Goal: Task Accomplishment & Management: Complete application form

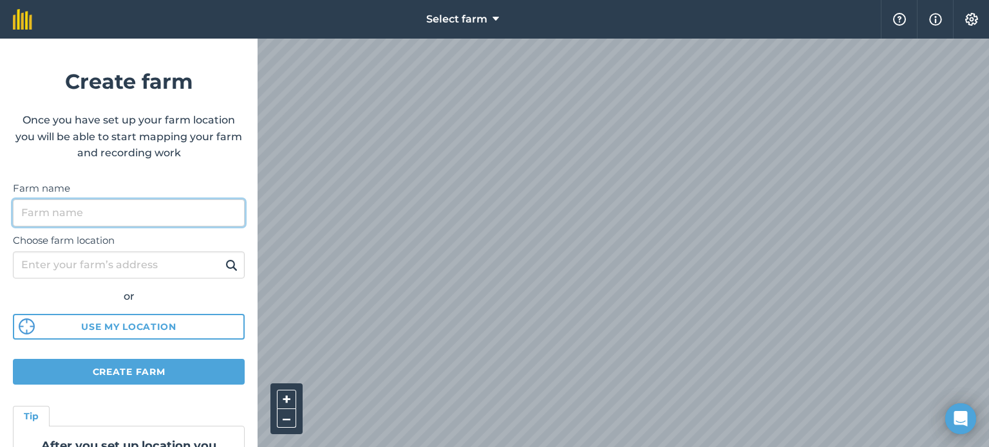
click at [40, 219] on input "Farm name" at bounding box center [129, 213] width 232 height 27
type input "v"
type input "החווה של [PERSON_NAME]"
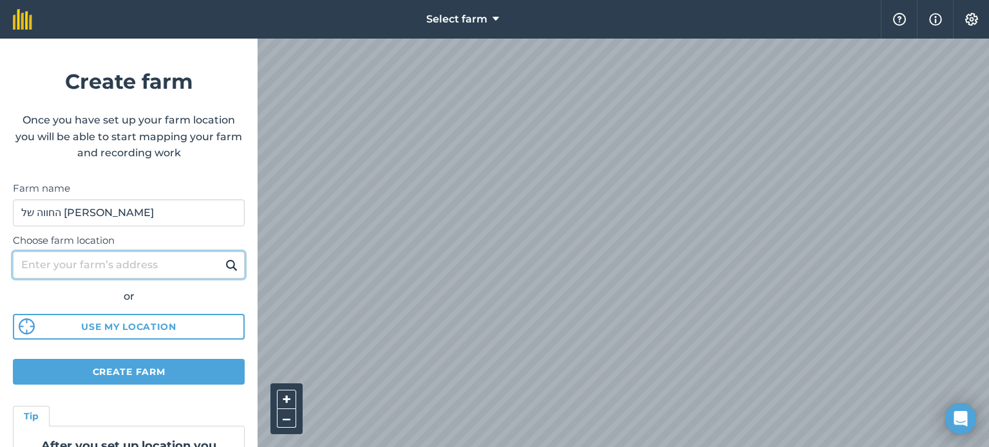
click at [46, 270] on input "Choose farm location" at bounding box center [129, 265] width 232 height 27
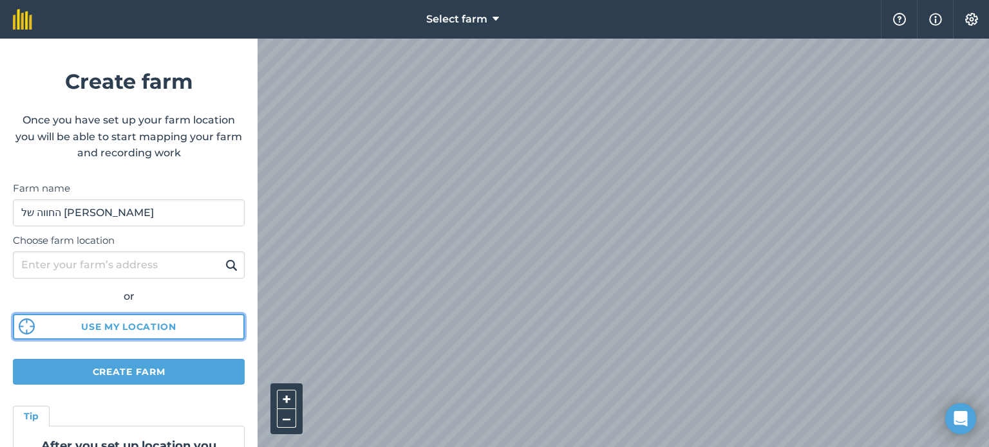
click at [174, 320] on button "Use my location" at bounding box center [129, 327] width 232 height 26
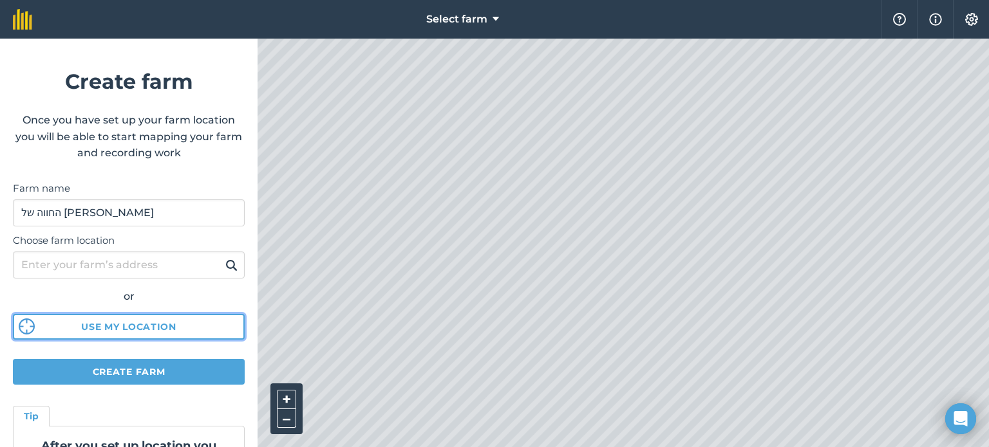
click at [162, 321] on button "Use my location" at bounding box center [129, 327] width 232 height 26
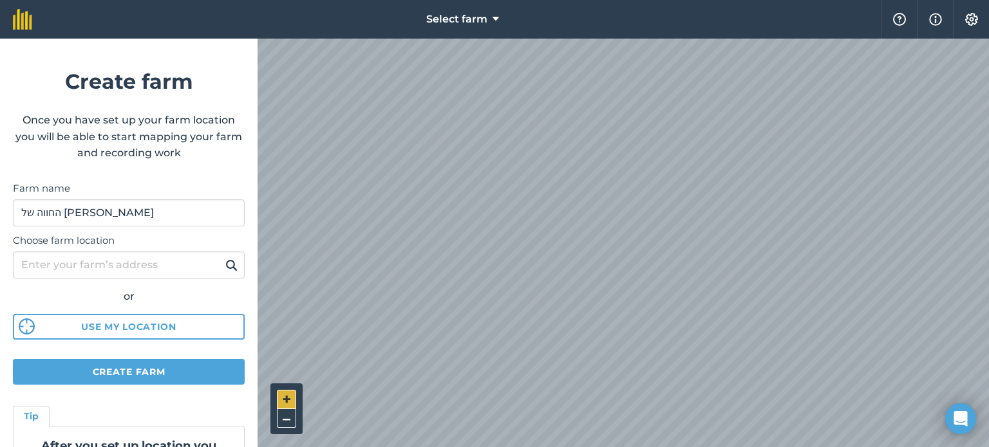
click at [286, 400] on button "+" at bounding box center [286, 399] width 19 height 19
click at [513, 447] on html "Select farm Help Info Settings Create farm Once you have set up your farm locat…" at bounding box center [494, 223] width 989 height 447
click at [299, 399] on div "+ –" at bounding box center [286, 409] width 32 height 51
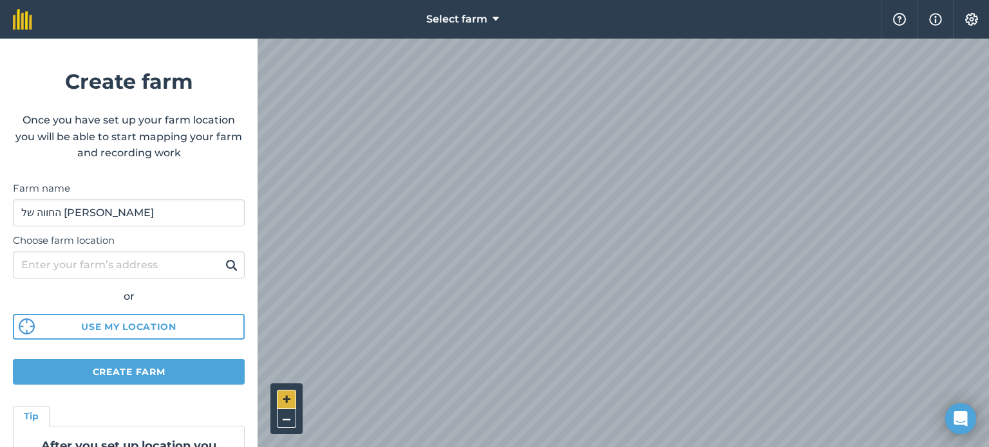
click at [286, 401] on button "+" at bounding box center [286, 399] width 19 height 19
click at [283, 396] on button "+" at bounding box center [286, 399] width 19 height 19
click at [485, 447] on html "Select farm Help Info Settings Create farm Once you have set up your farm locat…" at bounding box center [494, 223] width 989 height 447
click at [290, 394] on button "+" at bounding box center [286, 399] width 19 height 19
click at [284, 393] on button "+" at bounding box center [286, 399] width 19 height 19
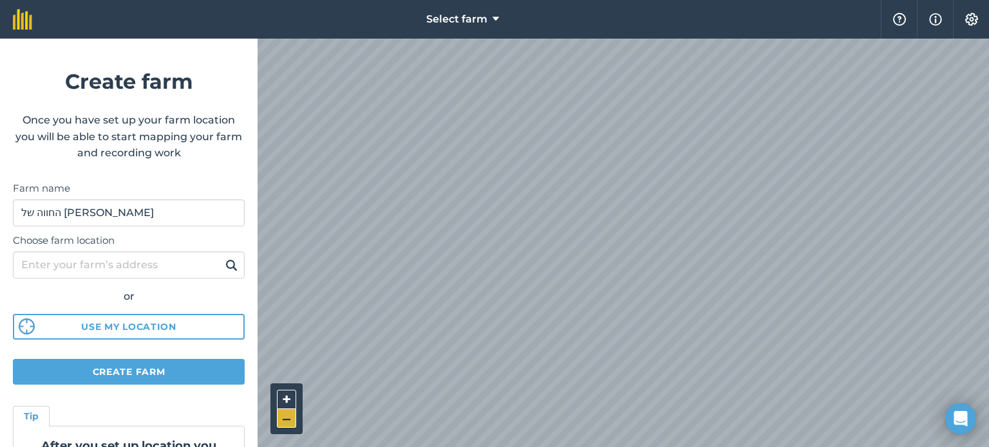
click at [285, 422] on button "–" at bounding box center [286, 418] width 19 height 19
click at [290, 403] on button "+" at bounding box center [286, 399] width 19 height 19
click at [136, 39] on div "Select farm Help Info Settings Create farm Once you have set up your farm locat…" at bounding box center [494, 19] width 989 height 39
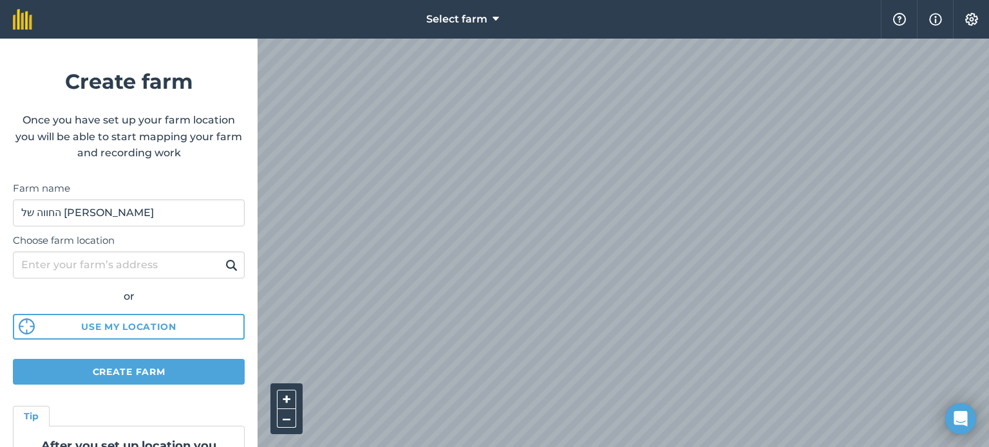
click at [1, 39] on div "Select farm Help Info Settings Create farm Once you have set up your farm locat…" at bounding box center [494, 19] width 989 height 39
click at [566, 447] on html "Select farm Help Info Settings Create farm Once you have set up your farm locat…" at bounding box center [494, 223] width 989 height 447
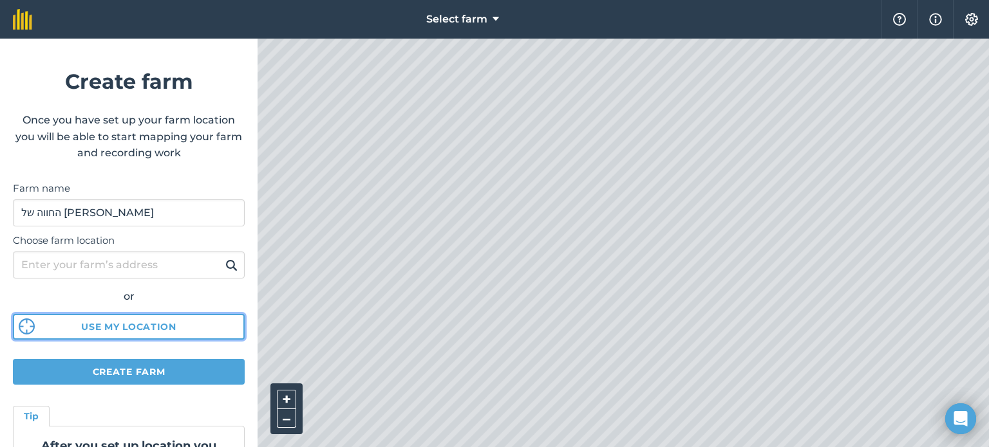
click at [55, 330] on button "Use my location" at bounding box center [129, 327] width 232 height 26
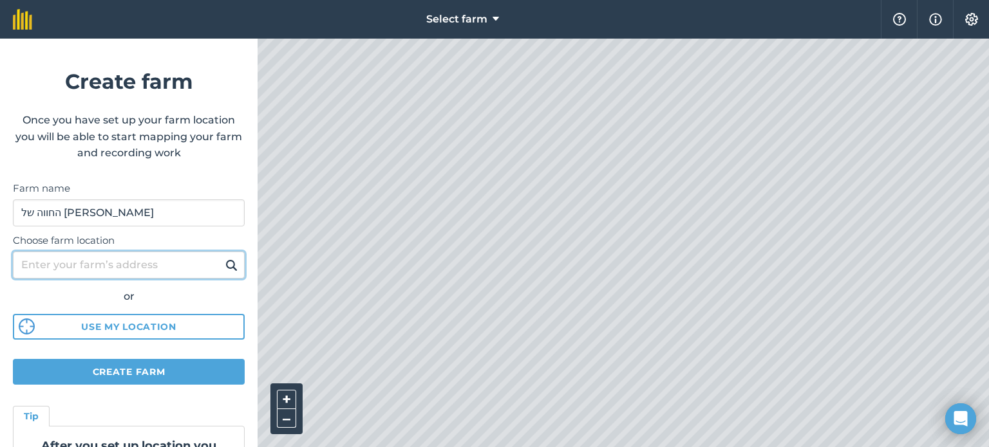
click at [53, 270] on input "Choose farm location" at bounding box center [129, 265] width 232 height 27
type input "בית רימון"
click at [221, 257] on button at bounding box center [231, 265] width 20 height 17
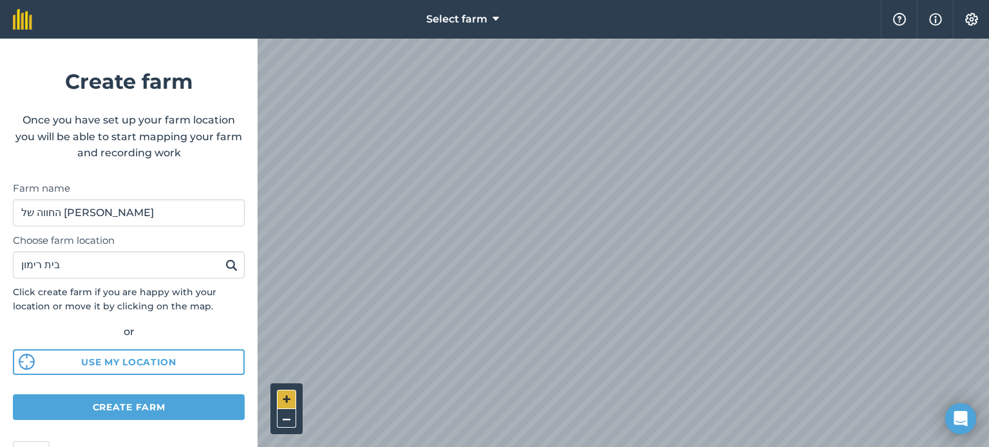
click at [288, 404] on button "+" at bounding box center [286, 399] width 19 height 19
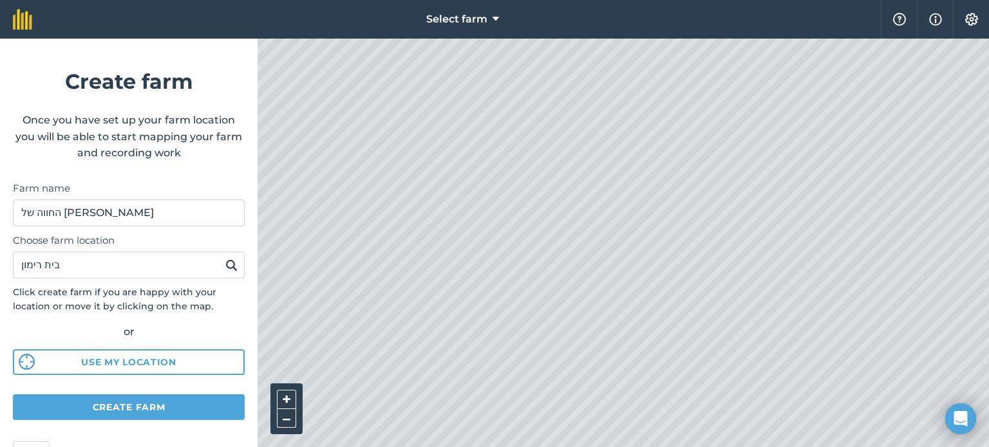
scroll to position [131, 0]
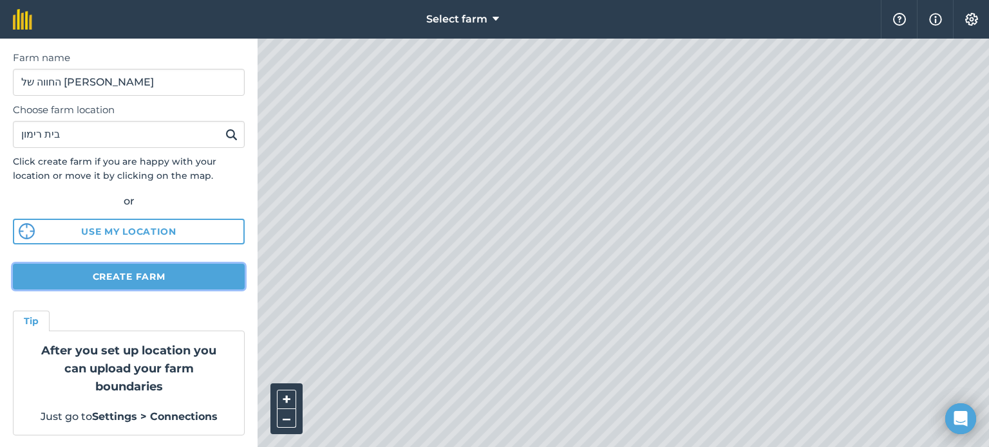
click at [149, 275] on button "Create farm" at bounding box center [129, 277] width 232 height 26
click at [117, 277] on button "Create farm" at bounding box center [129, 277] width 232 height 26
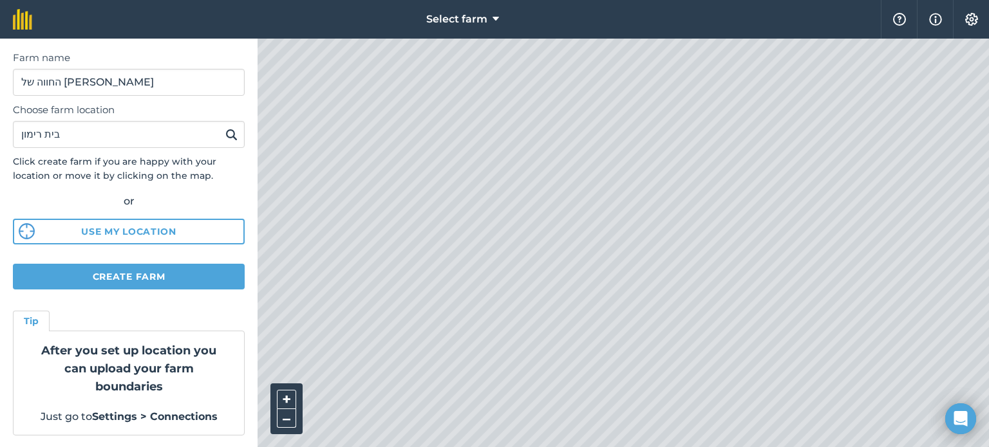
click at [116, 262] on form "Create farm Once you have set up your farm location you will be able to start m…" at bounding box center [128, 243] width 257 height 409
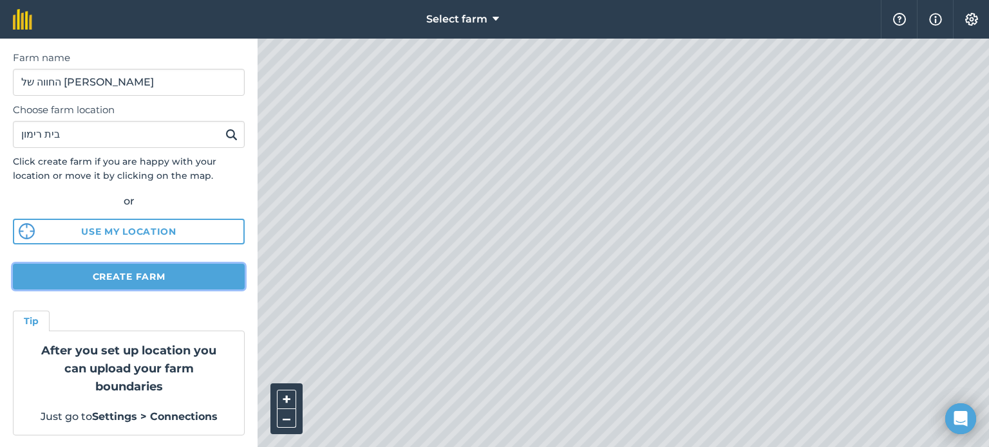
click at [115, 265] on button "Create farm" at bounding box center [129, 277] width 232 height 26
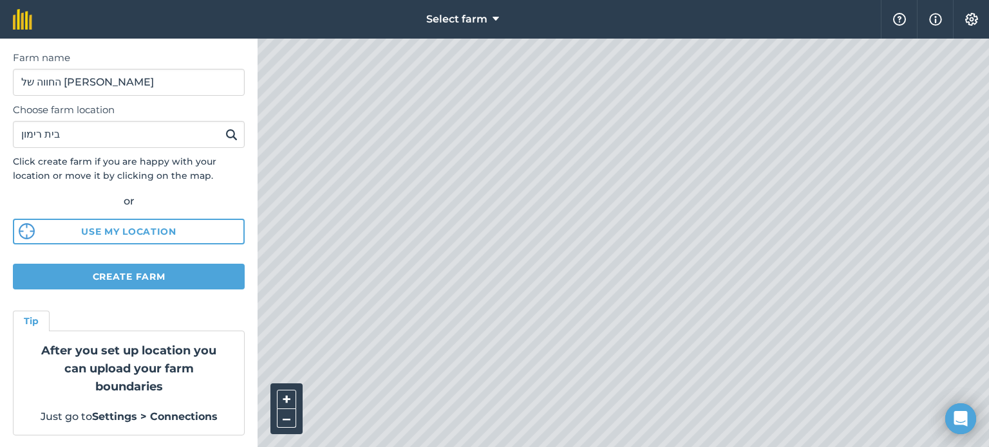
click at [115, 267] on button "Create farm" at bounding box center [129, 277] width 232 height 26
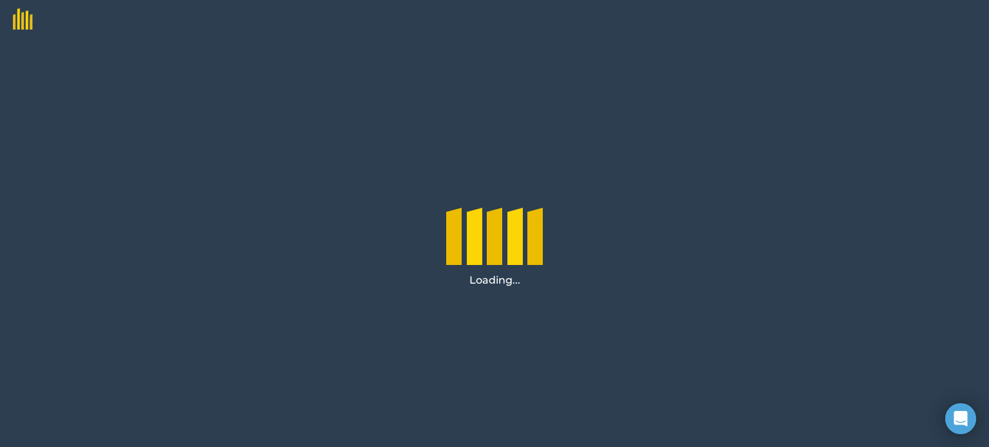
click at [442, 102] on div "Loading..." at bounding box center [494, 243] width 989 height 409
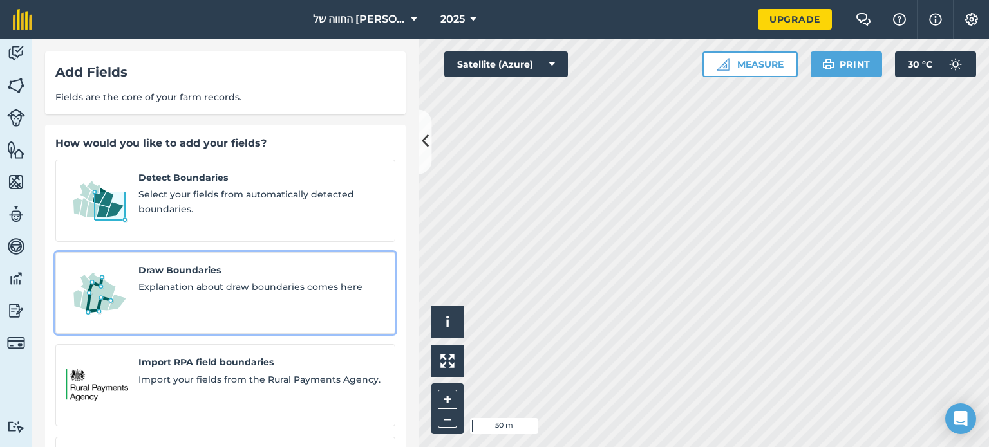
click at [248, 263] on span "Draw Boundaries" at bounding box center [261, 270] width 246 height 14
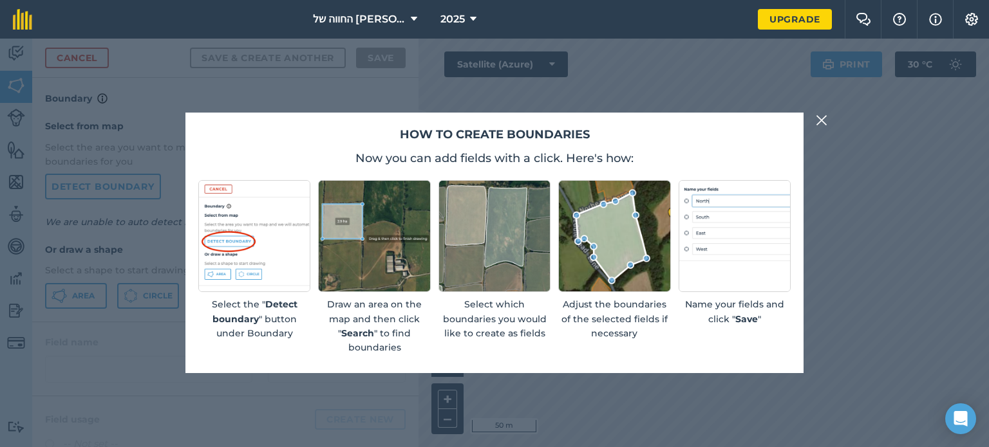
click at [821, 116] on img at bounding box center [821, 120] width 12 height 15
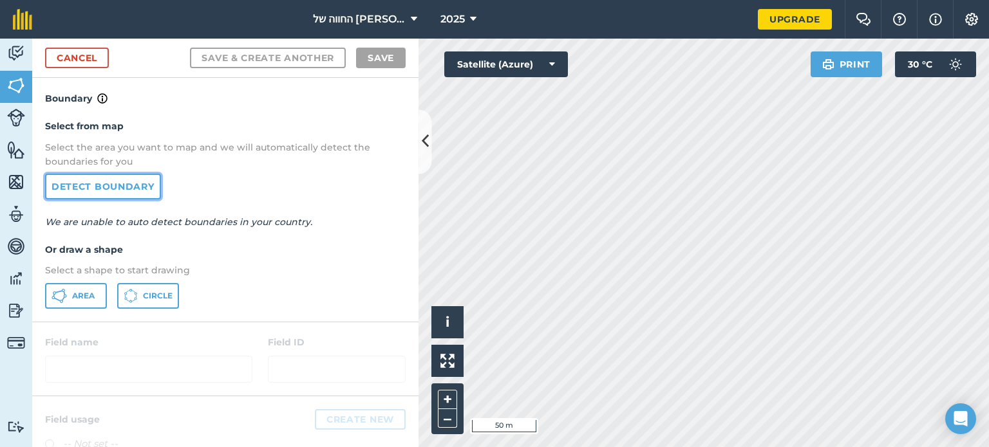
click at [85, 194] on link "Detect boundary" at bounding box center [103, 187] width 116 height 26
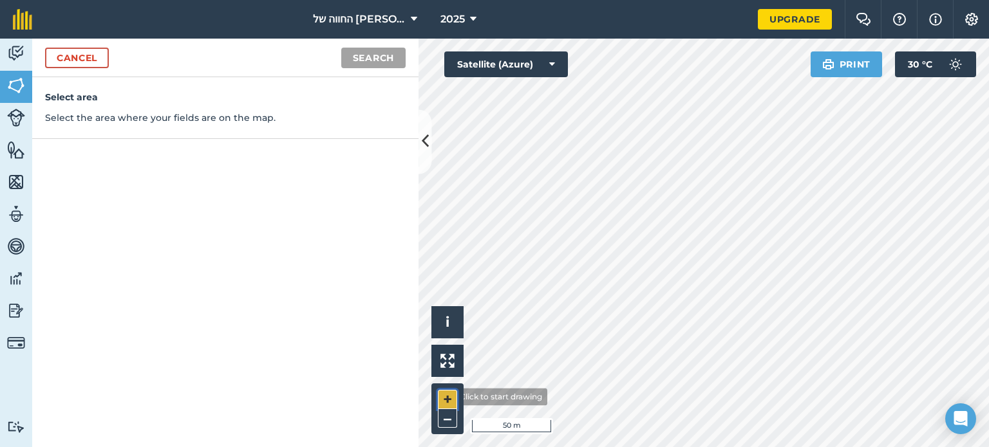
click at [445, 397] on button "+" at bounding box center [447, 399] width 19 height 19
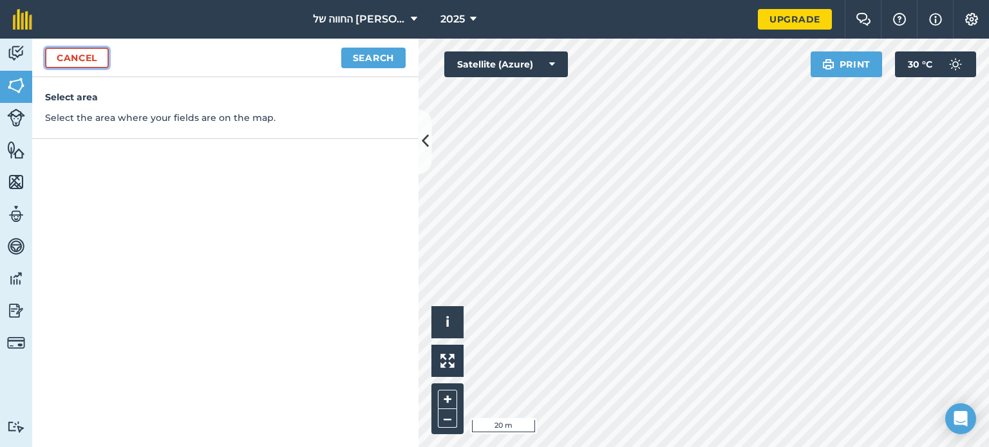
click at [68, 55] on link "Cancel" at bounding box center [77, 58] width 64 height 21
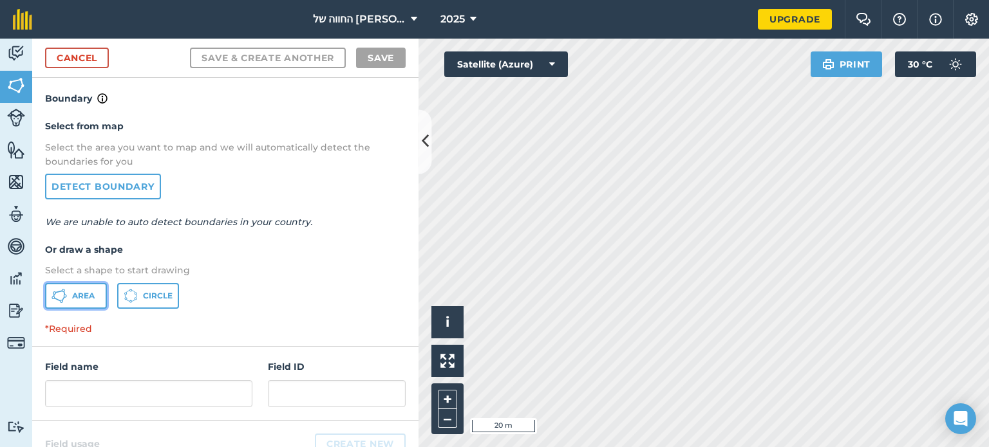
click at [84, 293] on span "Area" at bounding box center [83, 296] width 23 height 10
click at [135, 187] on link "Detect boundary" at bounding box center [103, 187] width 116 height 26
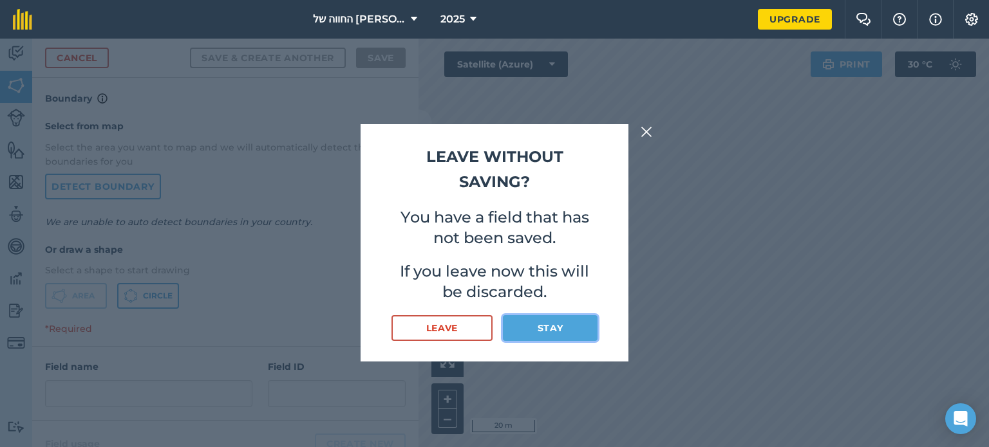
click at [541, 324] on button "Stay" at bounding box center [550, 328] width 95 height 26
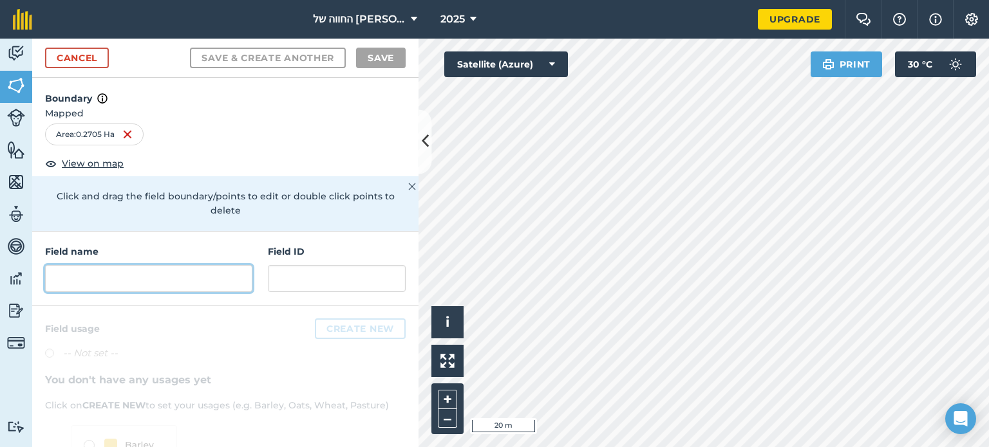
click at [125, 281] on input "text" at bounding box center [148, 278] width 207 height 27
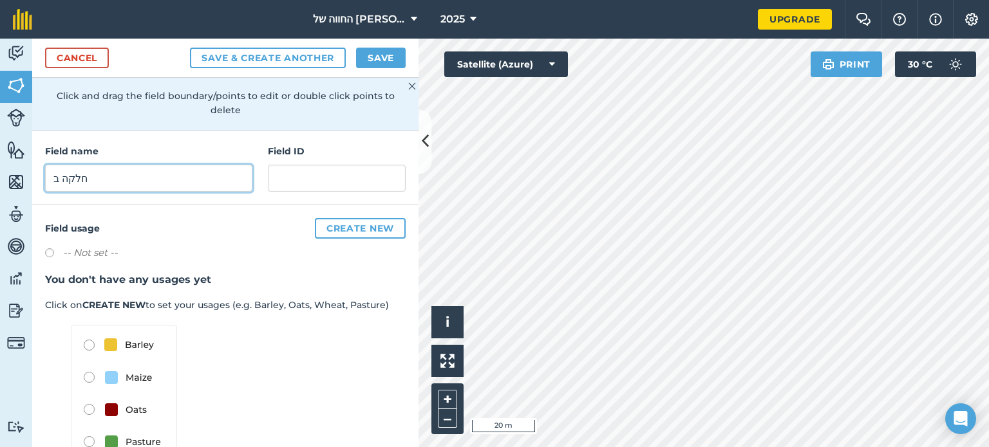
scroll to position [135, 0]
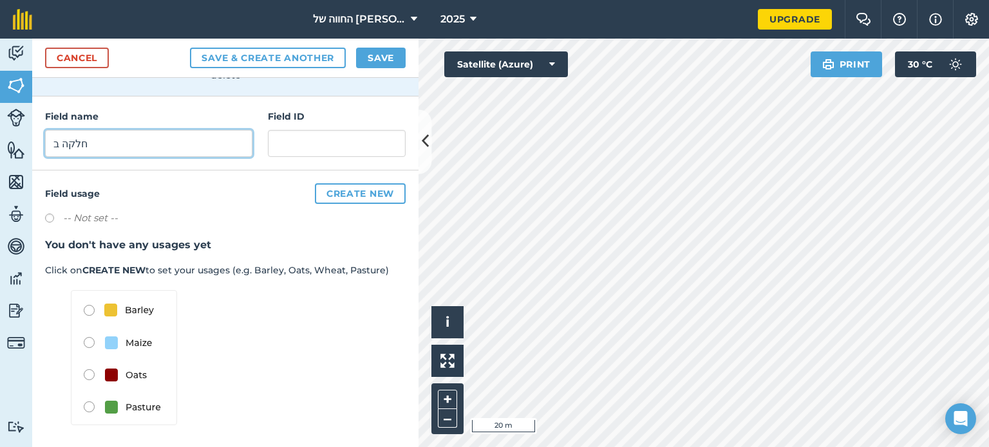
type input "חלקה ב"
click at [84, 306] on img at bounding box center [124, 357] width 106 height 135
click at [93, 311] on img at bounding box center [124, 357] width 106 height 135
click at [88, 306] on img at bounding box center [124, 357] width 106 height 135
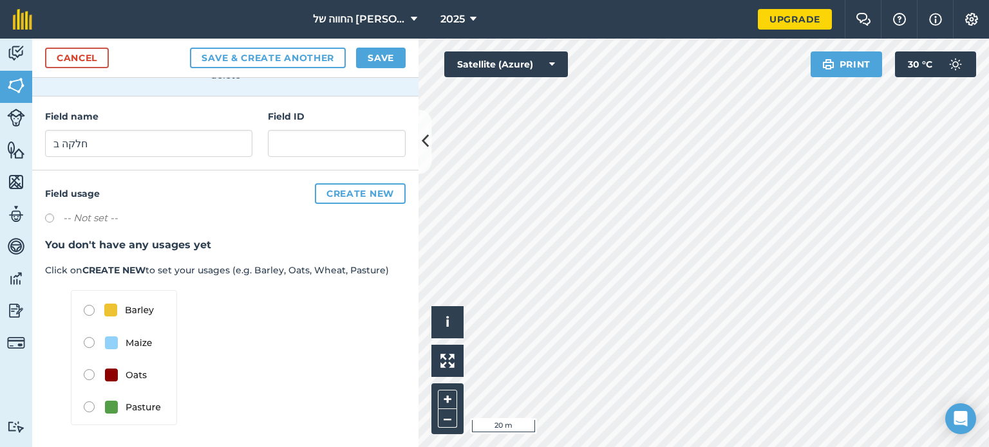
click at [91, 340] on img at bounding box center [124, 357] width 106 height 135
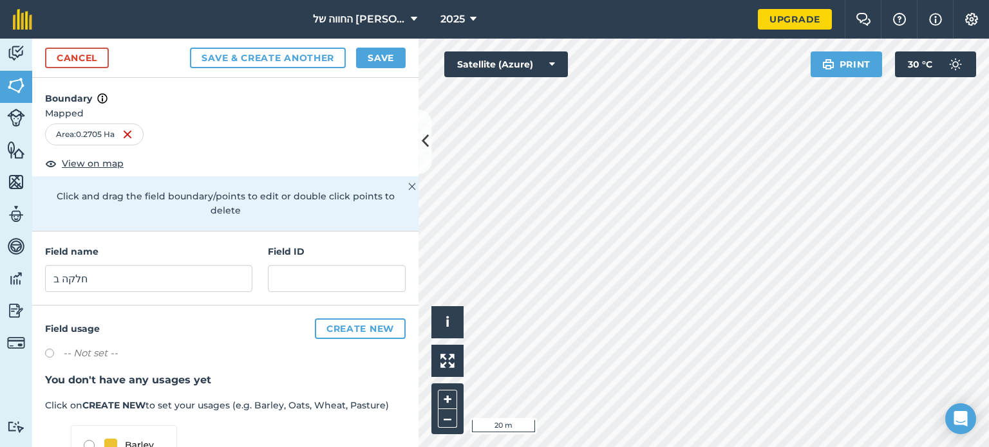
scroll to position [0, 0]
click at [330, 285] on input "text" at bounding box center [337, 278] width 138 height 27
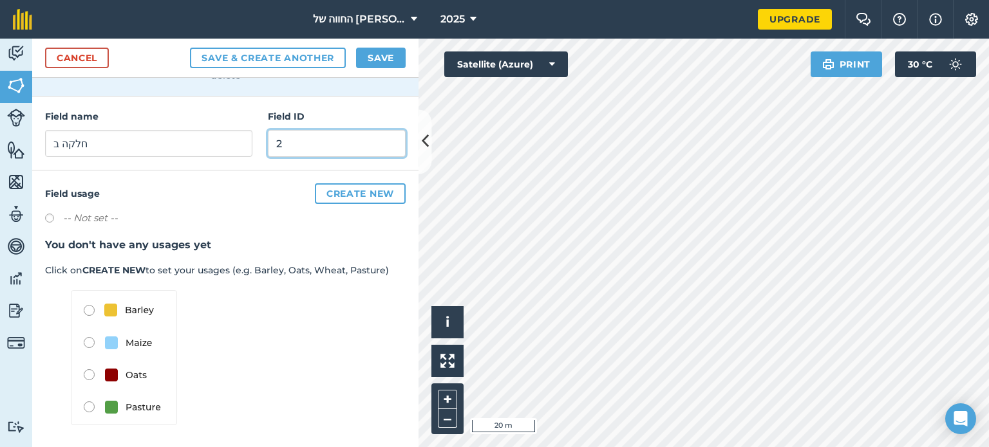
scroll to position [135, 0]
type input "2"
click at [378, 51] on button "Save" at bounding box center [381, 58] width 50 height 21
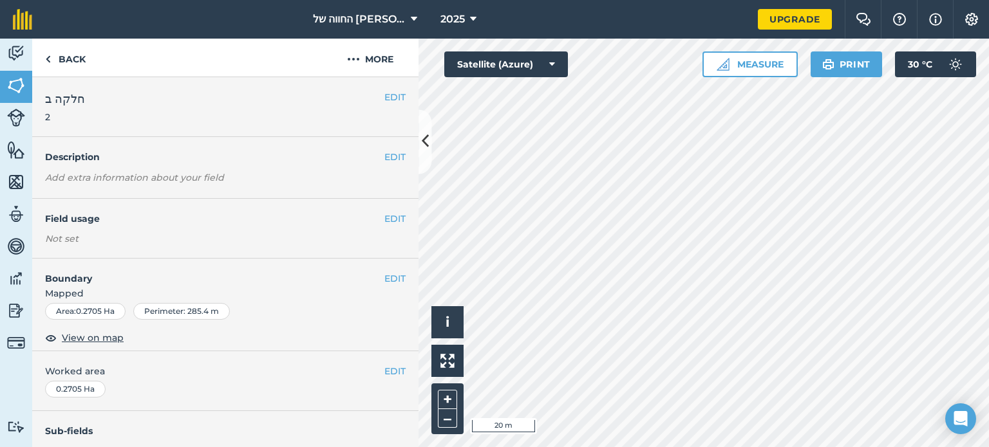
click at [554, 447] on html "החווה של מוטי 2025 Upgrade Farm Chat Help Info Settings Map printing is not ava…" at bounding box center [494, 223] width 989 height 447
click at [447, 420] on button "–" at bounding box center [447, 418] width 19 height 19
click at [438, 395] on button "+" at bounding box center [447, 399] width 19 height 19
click at [17, 120] on img at bounding box center [16, 118] width 18 height 18
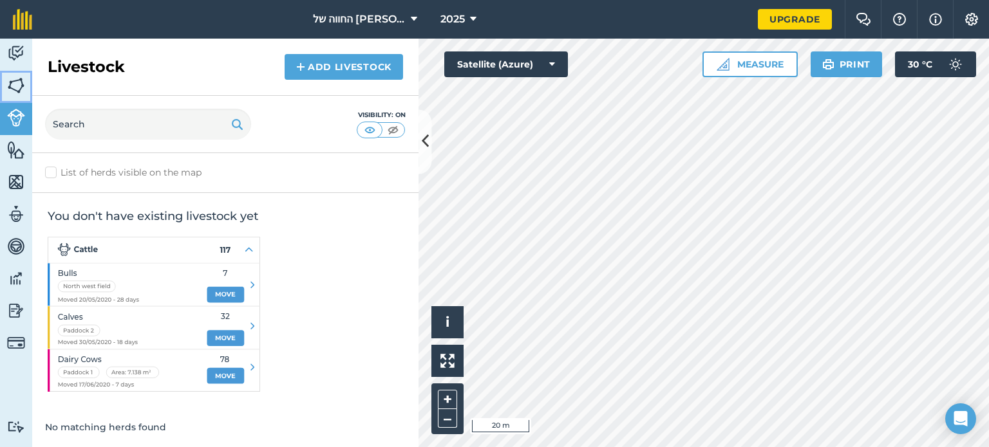
click at [12, 82] on img at bounding box center [16, 85] width 18 height 19
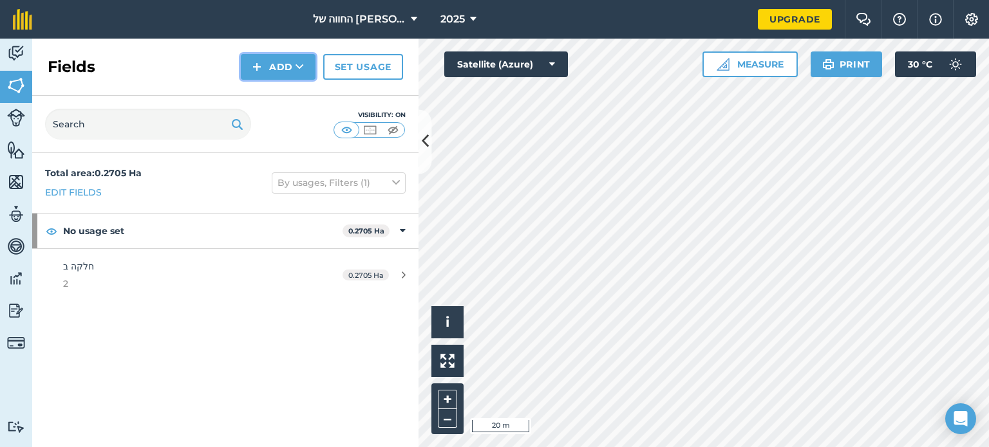
click at [263, 59] on button "Add" at bounding box center [278, 67] width 75 height 26
click at [275, 97] on link "Draw" at bounding box center [278, 96] width 71 height 28
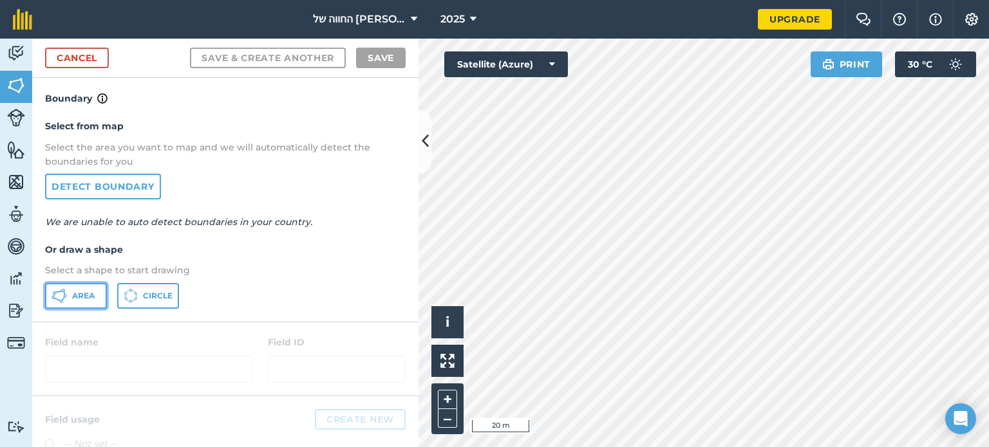
click at [89, 295] on span "Area" at bounding box center [83, 296] width 23 height 10
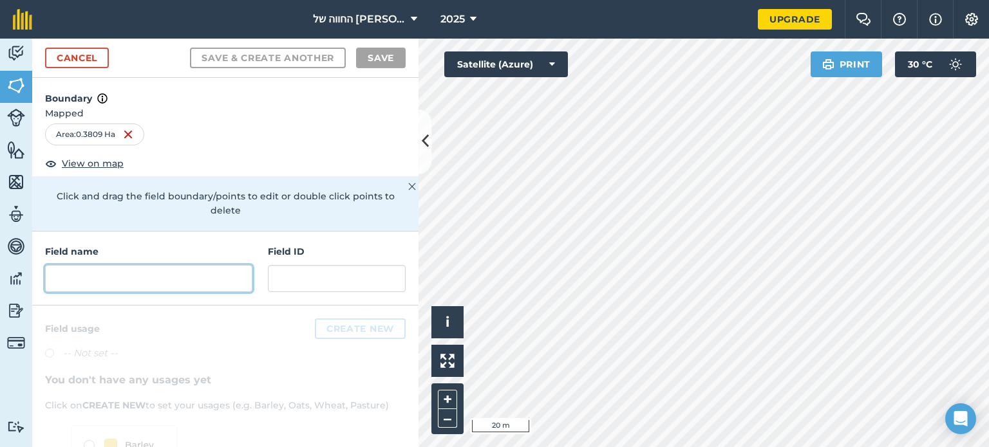
click at [176, 271] on input "text" at bounding box center [148, 278] width 207 height 27
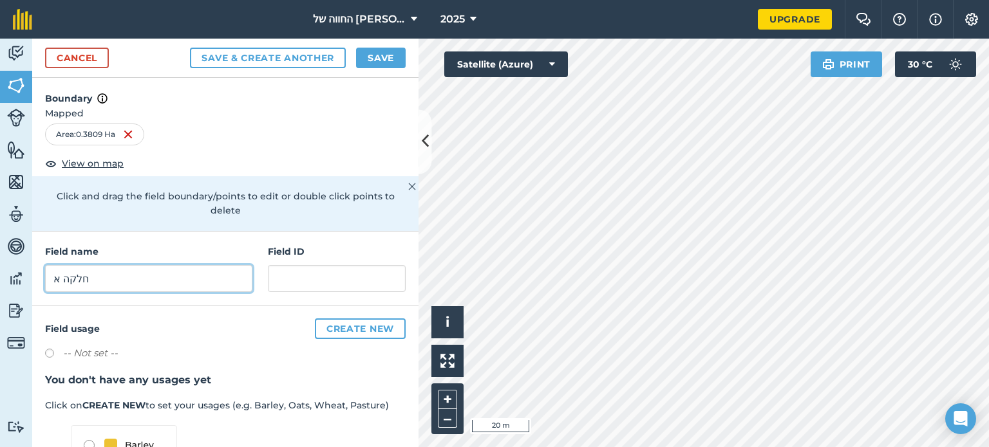
type input "חלקה א"
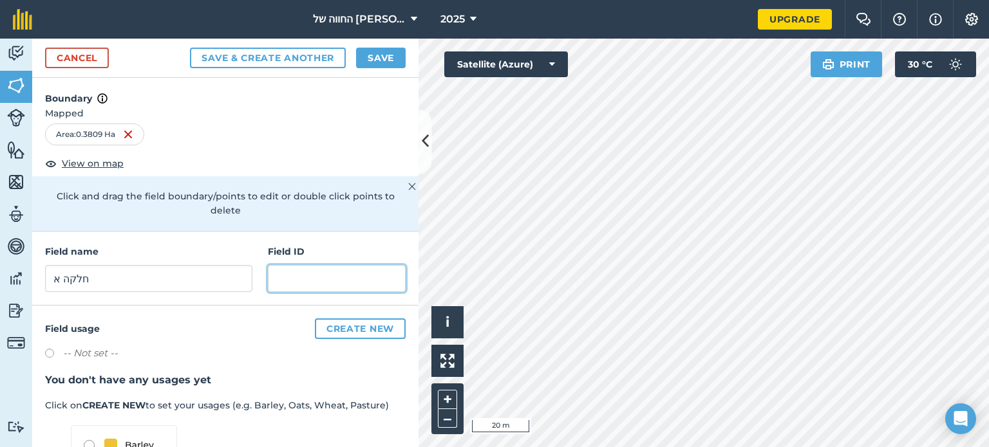
click at [284, 287] on input "text" at bounding box center [337, 278] width 138 height 27
type input "1"
click at [373, 55] on button "Save" at bounding box center [381, 58] width 50 height 21
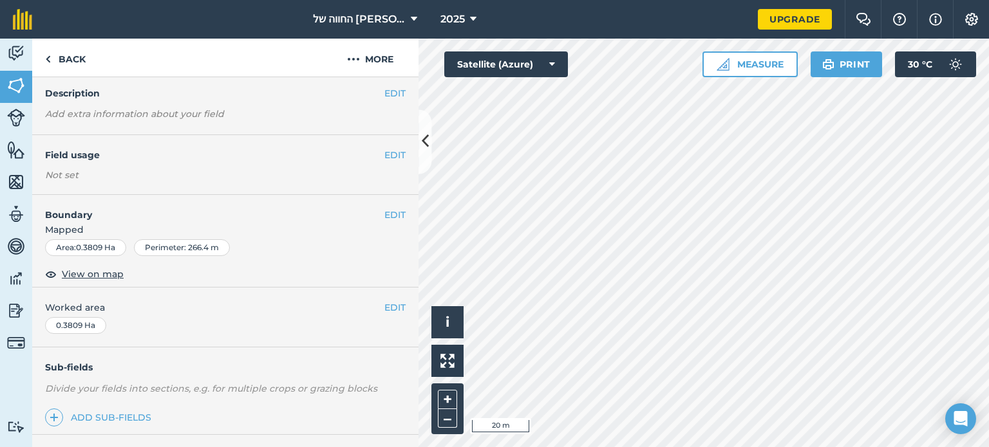
scroll to position [206, 0]
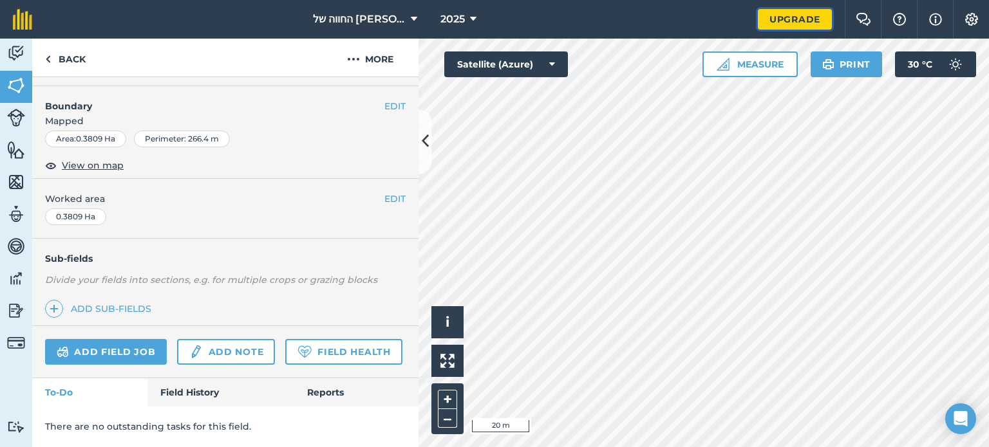
click at [775, 12] on link "Upgrade" at bounding box center [794, 19] width 74 height 21
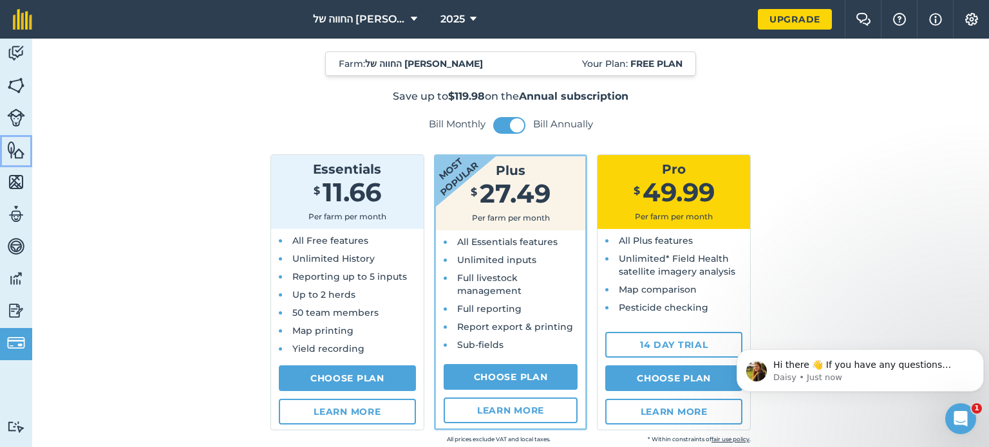
click at [11, 144] on img at bounding box center [16, 149] width 18 height 19
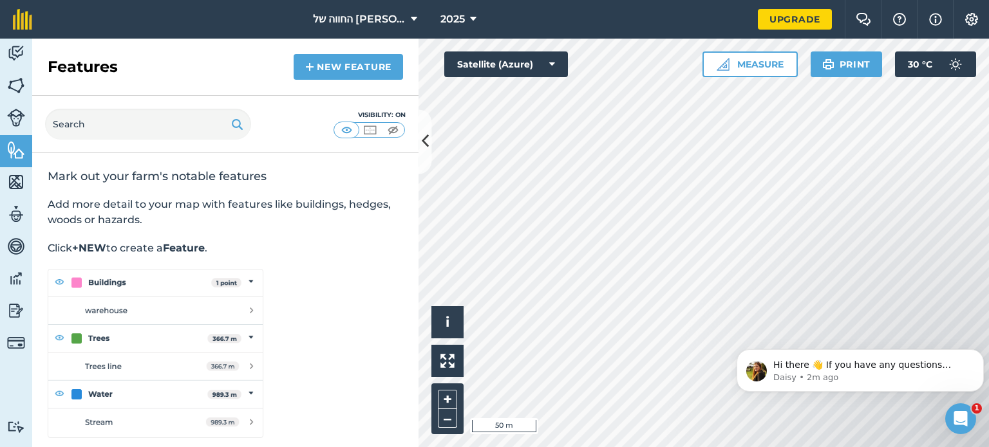
scroll to position [6, 0]
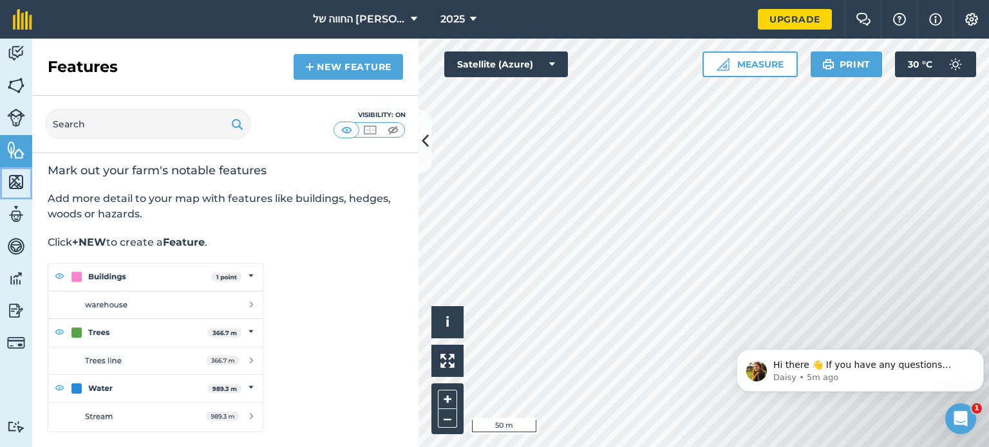
click at [0, 180] on link "Maps" at bounding box center [16, 183] width 32 height 32
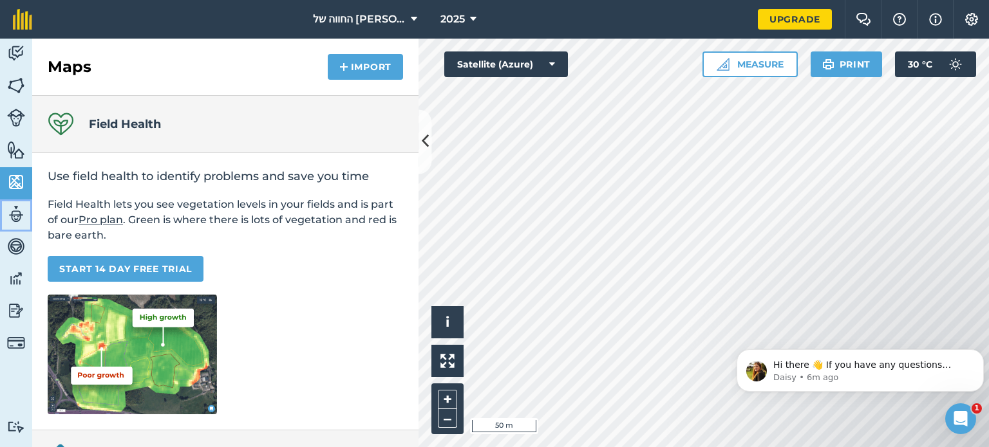
click at [13, 211] on img at bounding box center [16, 214] width 18 height 19
select select "MEMBER"
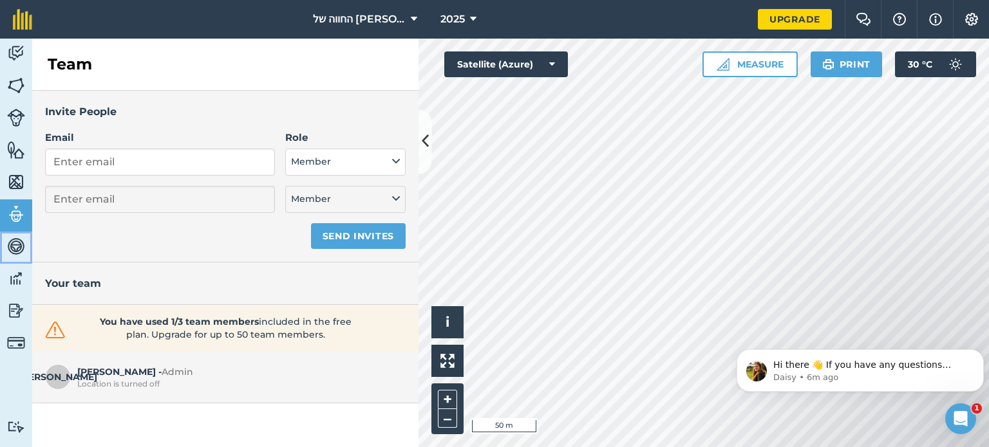
click at [13, 253] on img at bounding box center [16, 246] width 18 height 19
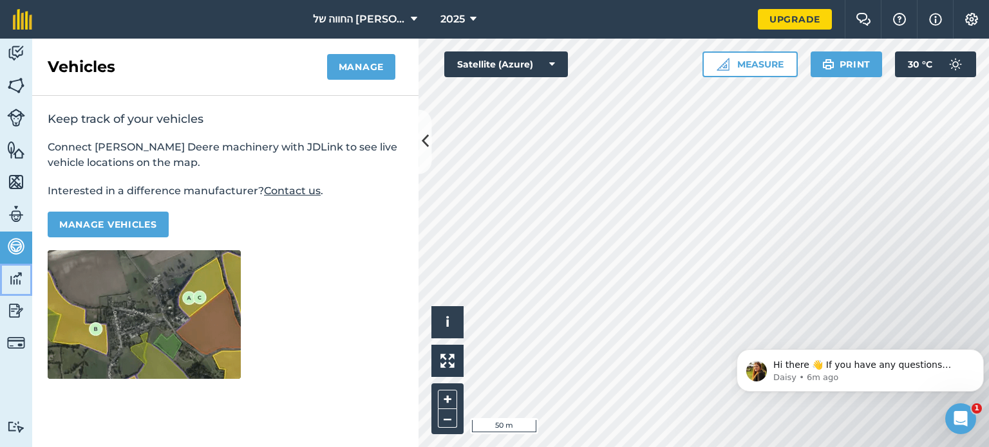
click at [17, 278] on img at bounding box center [16, 278] width 18 height 19
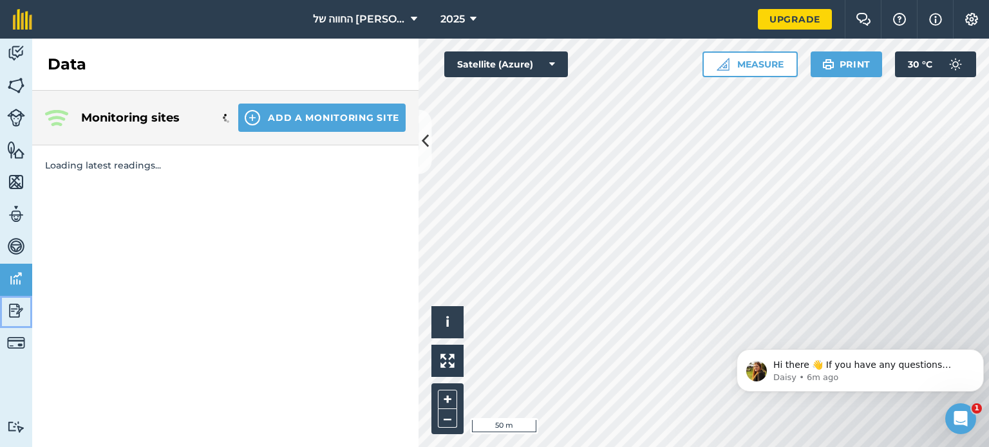
click at [21, 301] on img at bounding box center [16, 310] width 18 height 19
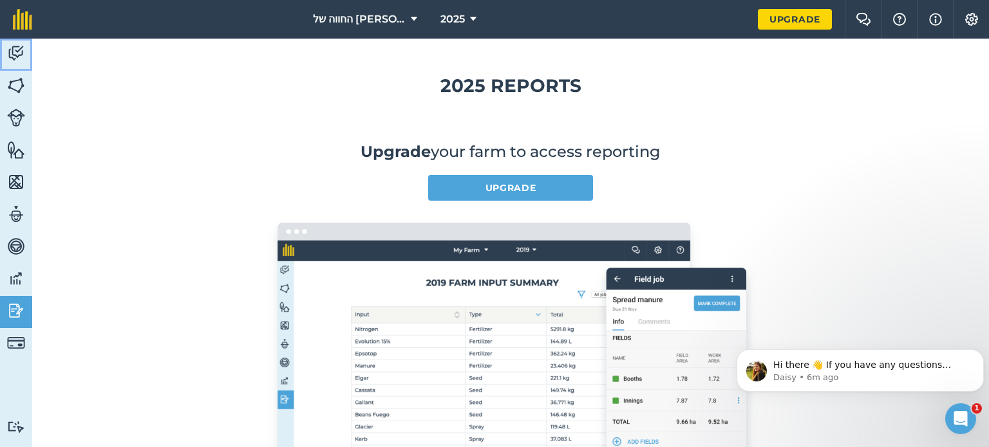
click at [18, 68] on link "Activity" at bounding box center [16, 55] width 32 height 32
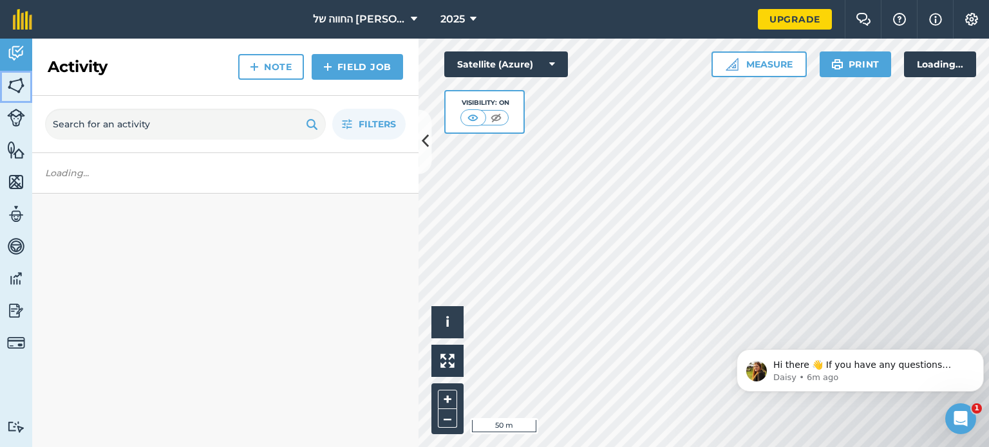
click at [18, 85] on img at bounding box center [16, 85] width 18 height 19
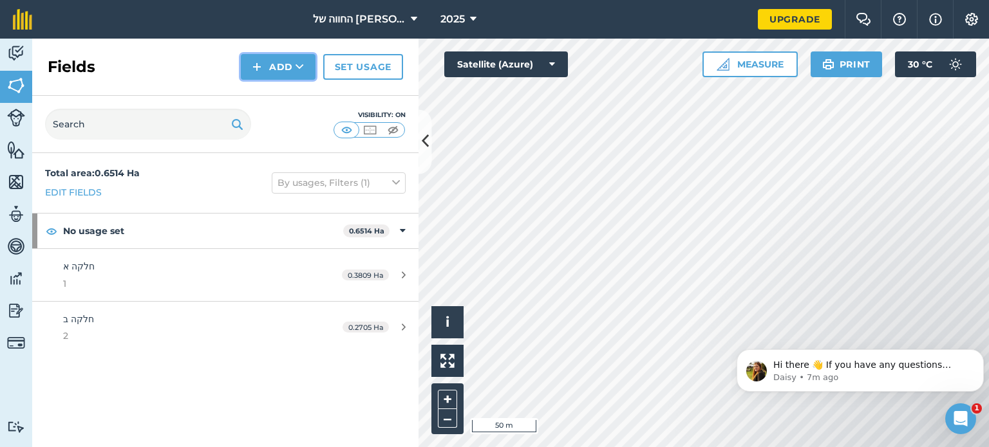
click at [255, 70] on img at bounding box center [256, 66] width 9 height 15
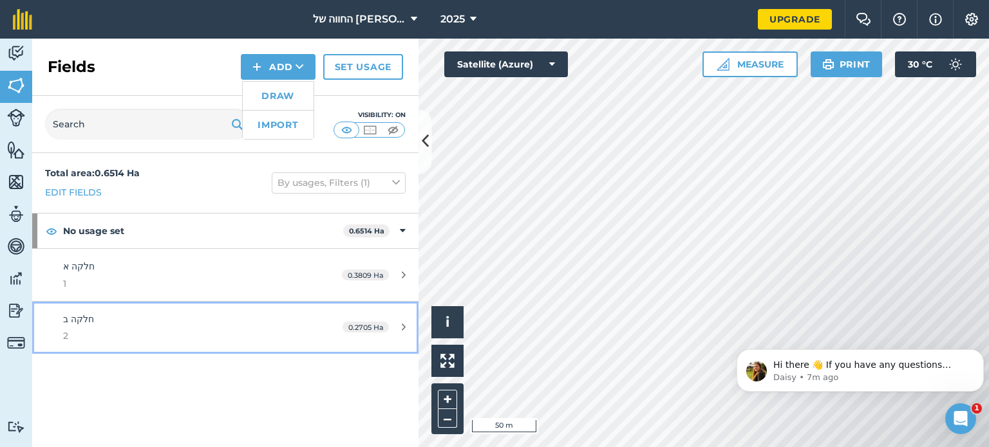
drag, startPoint x: 278, startPoint y: 95, endPoint x: 234, endPoint y: 341, distance: 250.3
click at [234, 341] on span "2" at bounding box center [184, 336] width 242 height 14
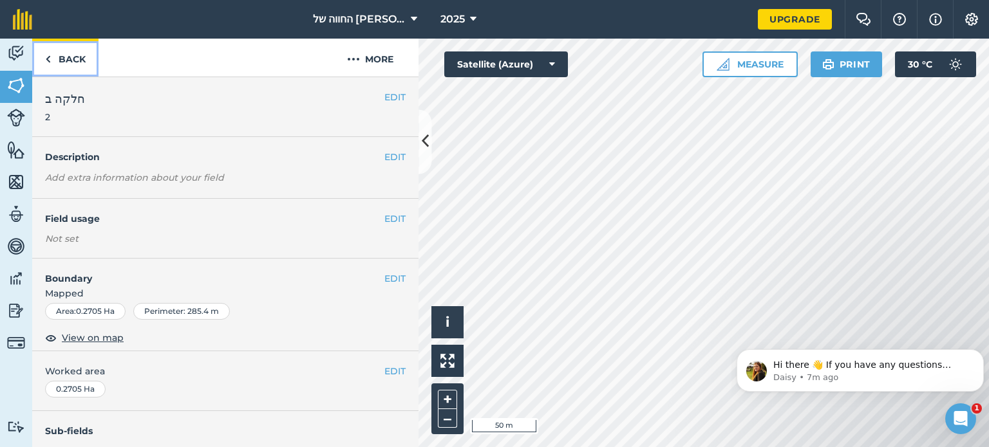
click at [61, 53] on link "Back" at bounding box center [65, 58] width 66 height 38
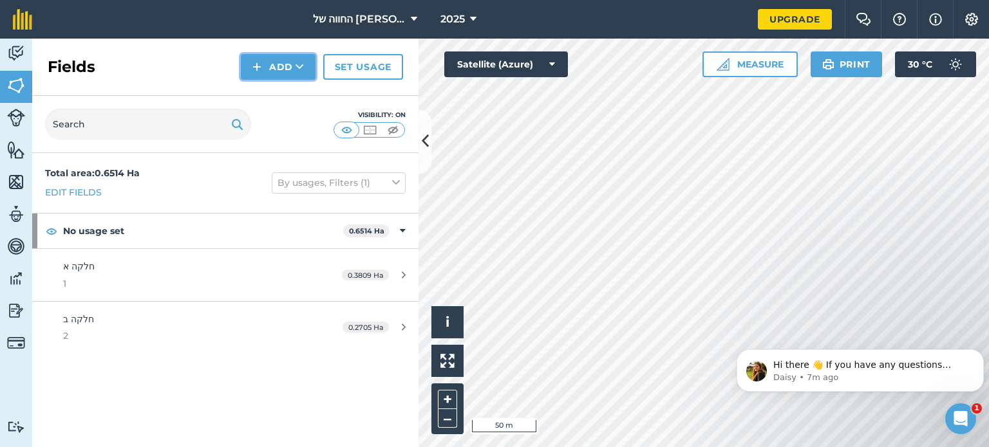
click at [275, 60] on button "Add" at bounding box center [278, 67] width 75 height 26
click at [268, 95] on link "Draw" at bounding box center [278, 96] width 71 height 28
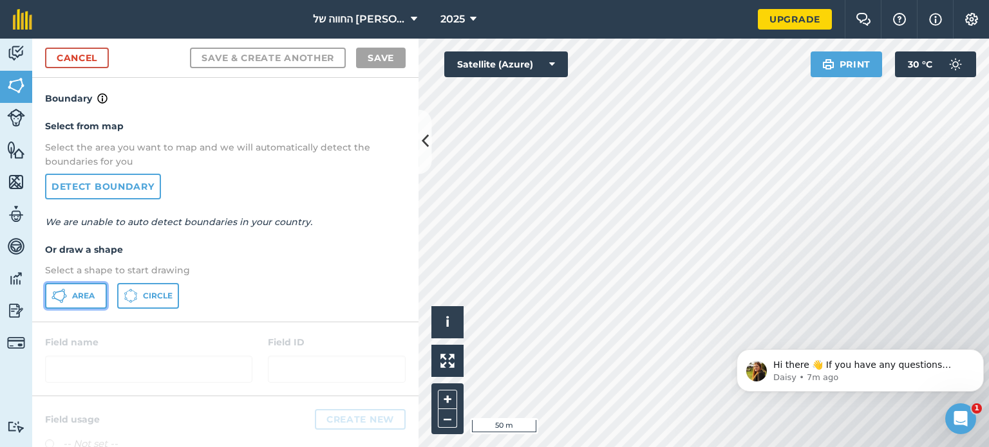
click at [74, 302] on button "Area" at bounding box center [76, 296] width 62 height 26
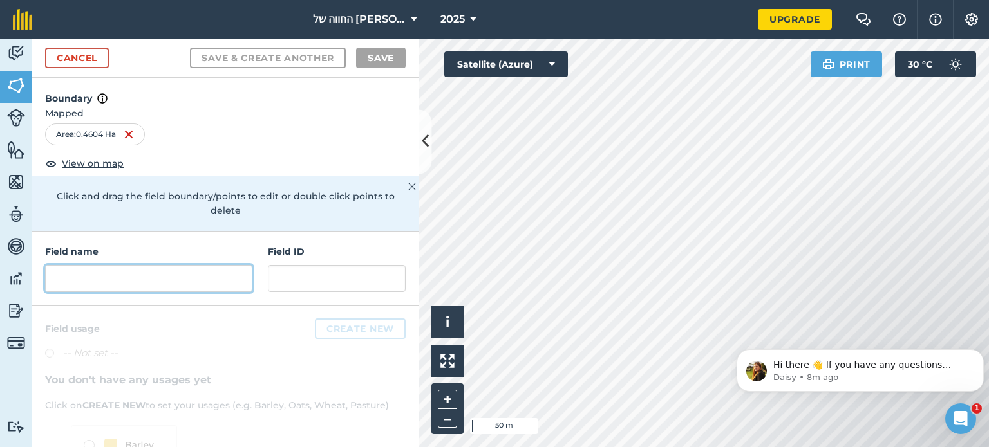
click at [214, 283] on input "text" at bounding box center [148, 278] width 207 height 27
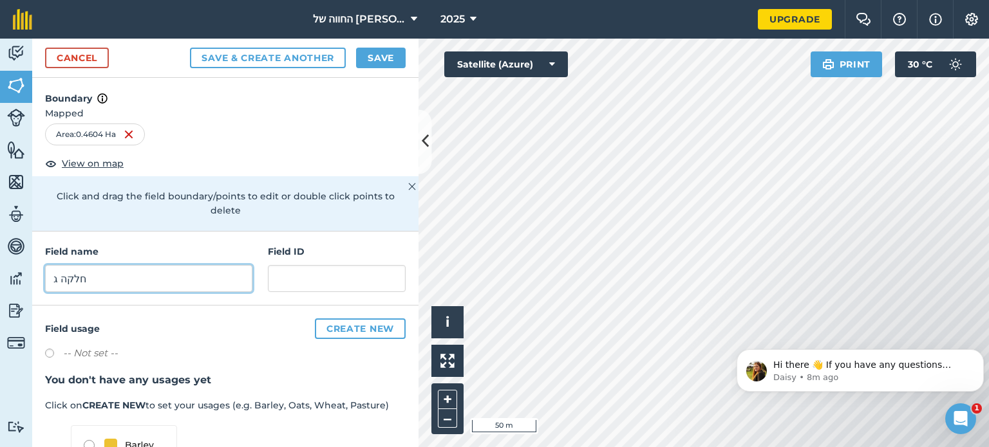
type input "חלקה ג"
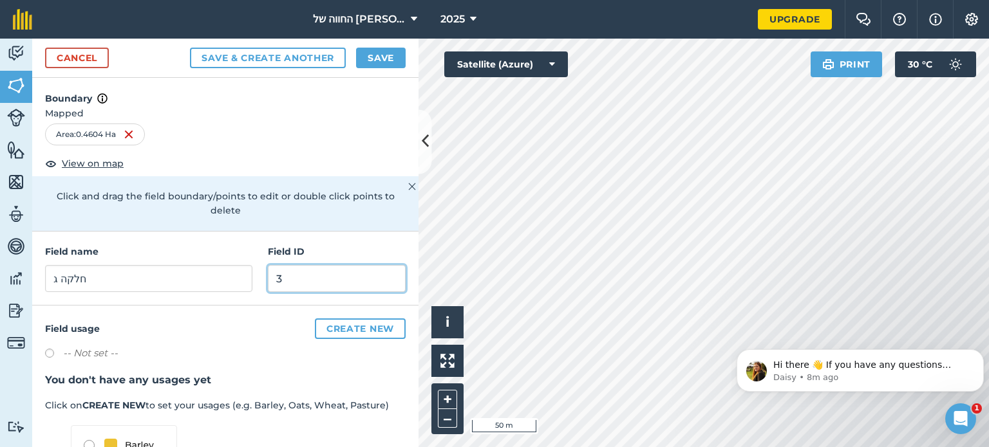
type input "3"
click at [376, 55] on button "Save" at bounding box center [381, 58] width 50 height 21
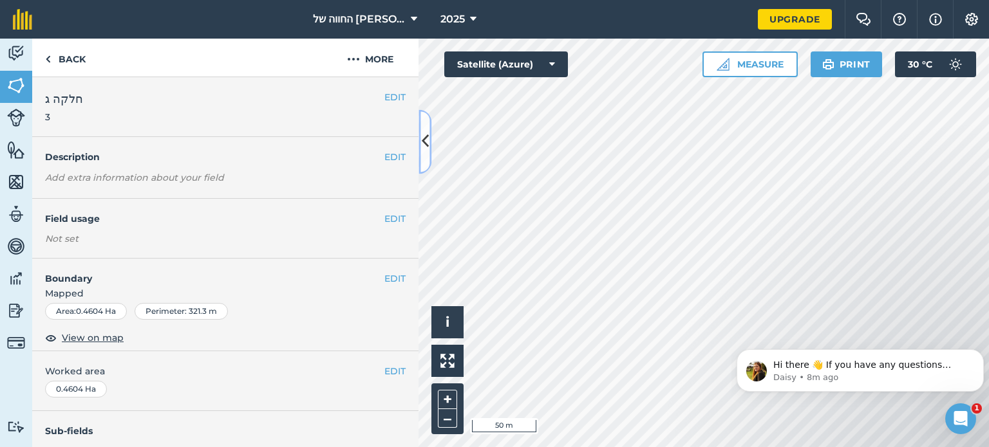
click at [424, 142] on icon at bounding box center [425, 142] width 7 height 23
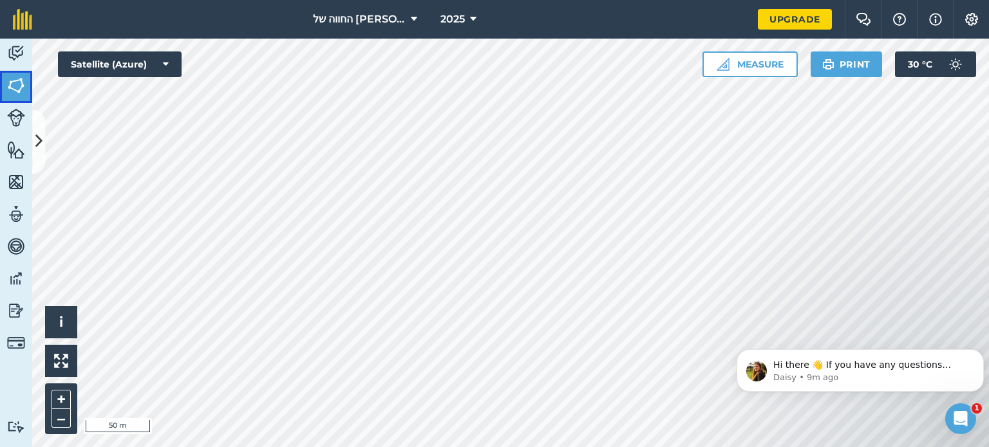
click at [19, 81] on img at bounding box center [16, 85] width 18 height 19
click at [38, 131] on icon at bounding box center [38, 142] width 7 height 23
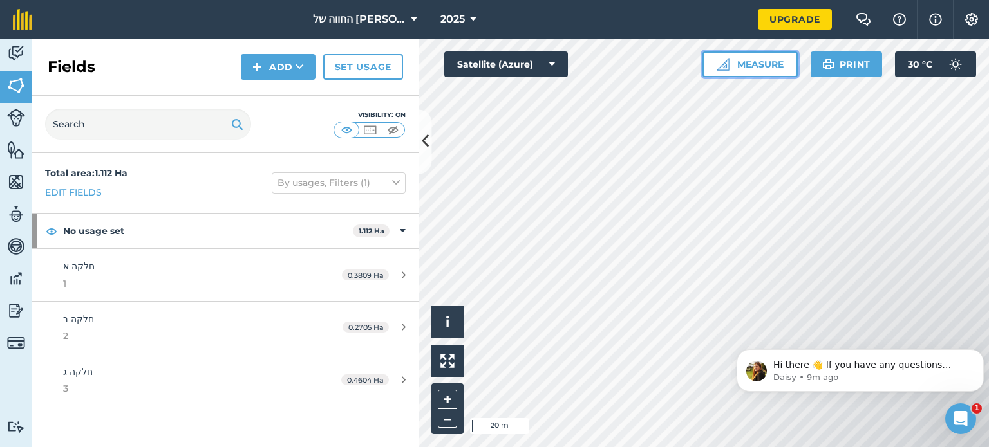
click at [771, 60] on button "Measure" at bounding box center [749, 64] width 95 height 26
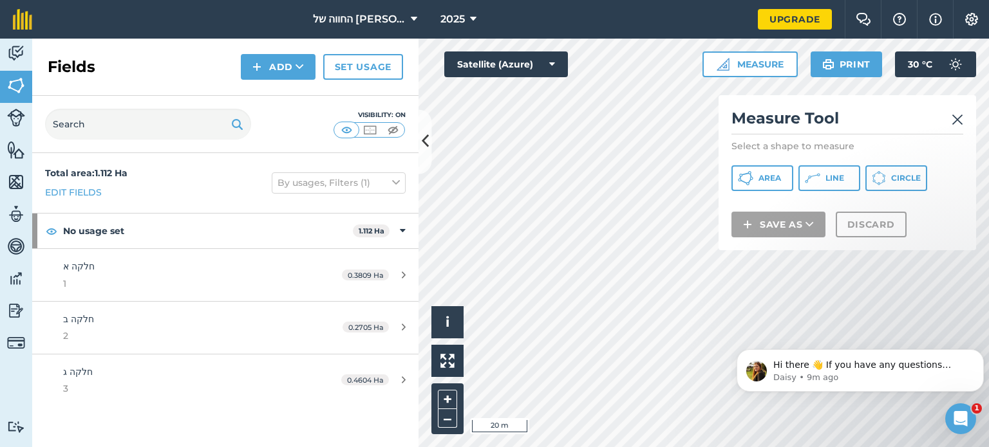
click at [960, 119] on img at bounding box center [957, 119] width 12 height 15
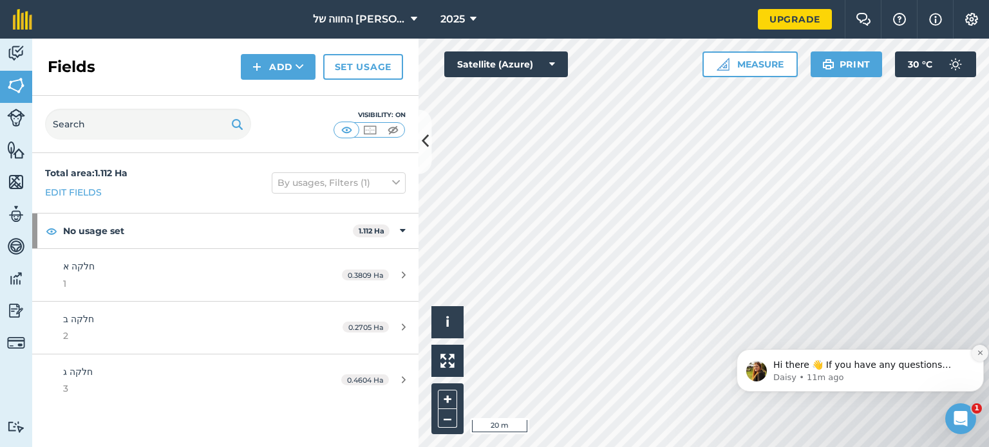
click at [979, 350] on icon "Dismiss notification" at bounding box center [979, 352] width 7 height 7
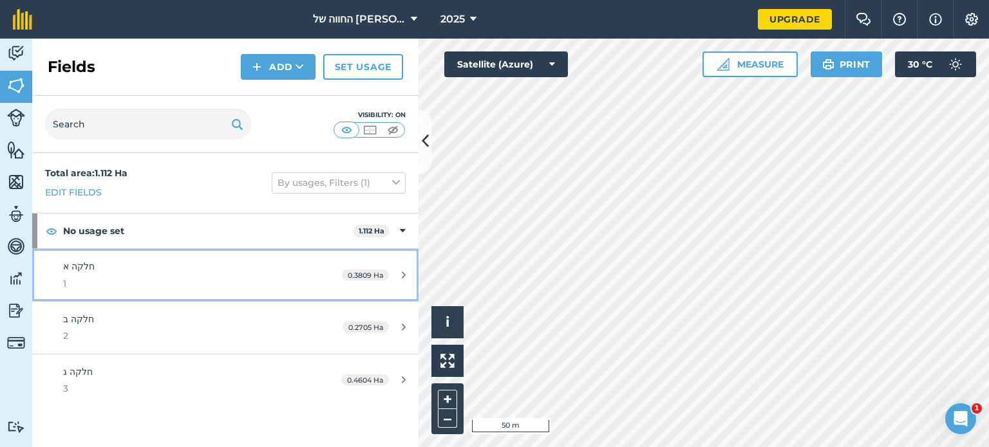
click at [115, 270] on div "חלקה א 1" at bounding box center [184, 275] width 242 height 32
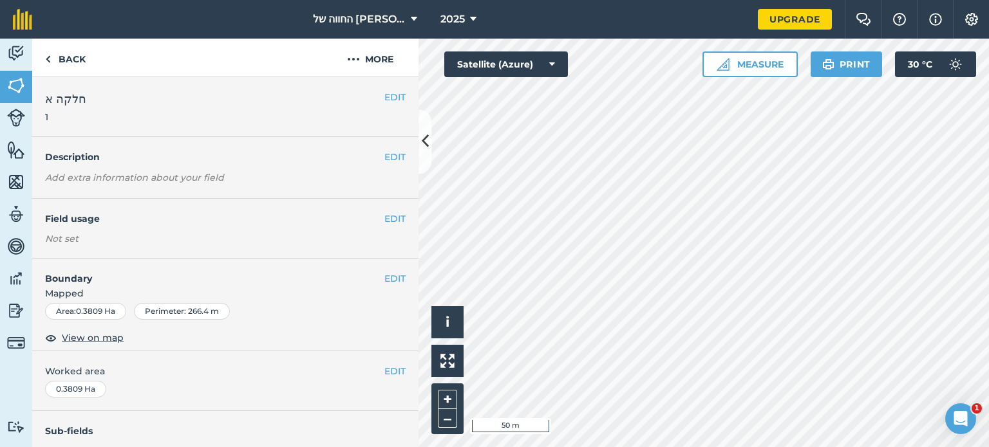
scroll to position [206, 0]
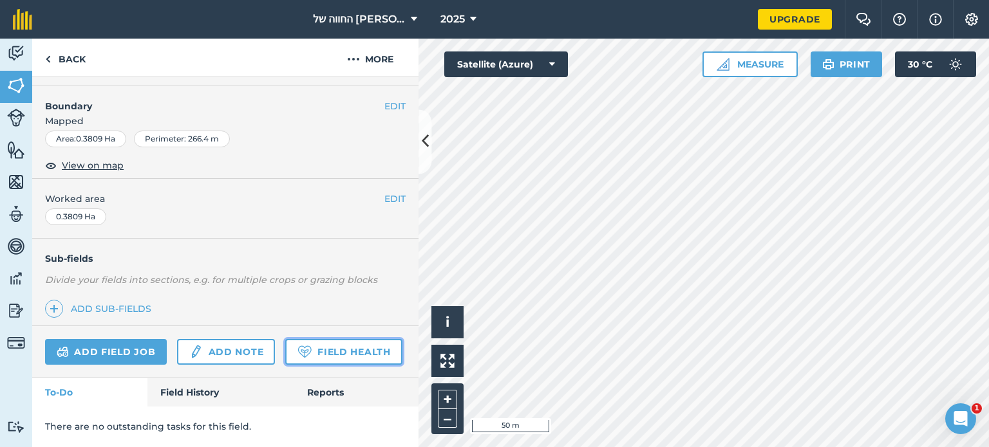
click at [285, 358] on link "Field Health" at bounding box center [343, 352] width 116 height 26
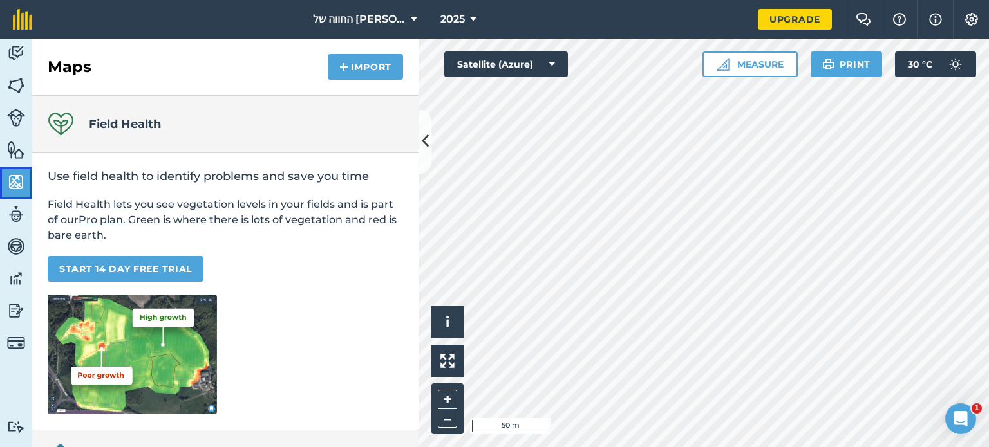
click at [11, 187] on img at bounding box center [16, 181] width 18 height 19
click at [11, 93] on img at bounding box center [16, 85] width 18 height 19
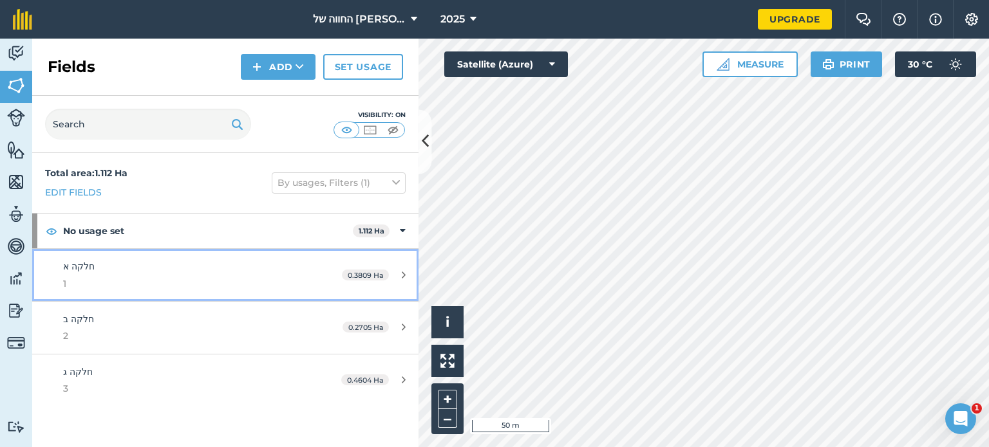
click at [135, 266] on div "חלקה א 1" at bounding box center [184, 275] width 242 height 32
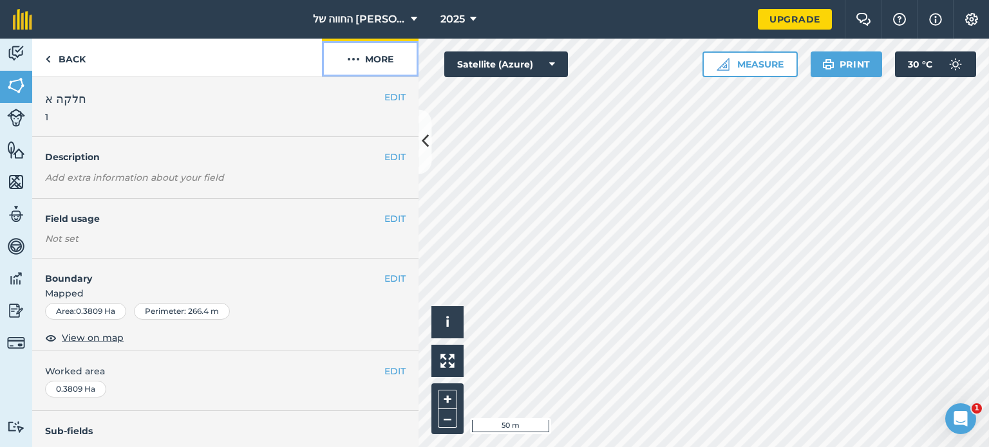
click at [366, 56] on button "More" at bounding box center [370, 58] width 97 height 38
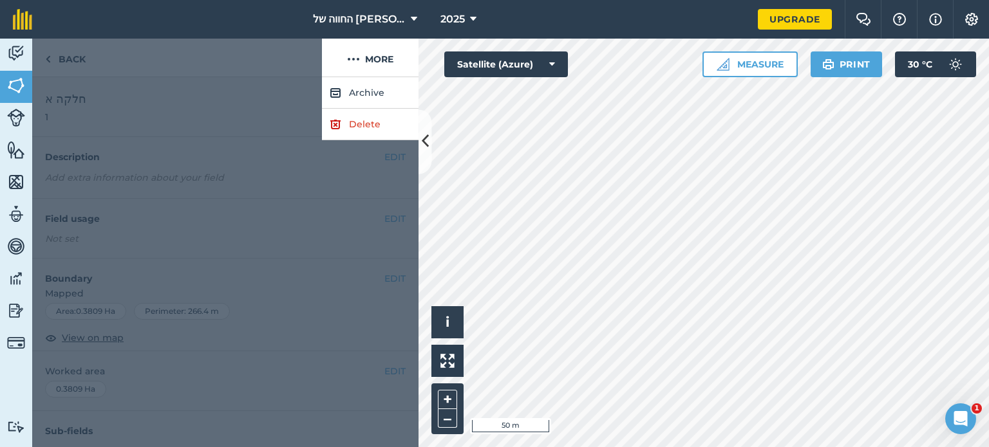
click at [179, 116] on div at bounding box center [225, 262] width 386 height 370
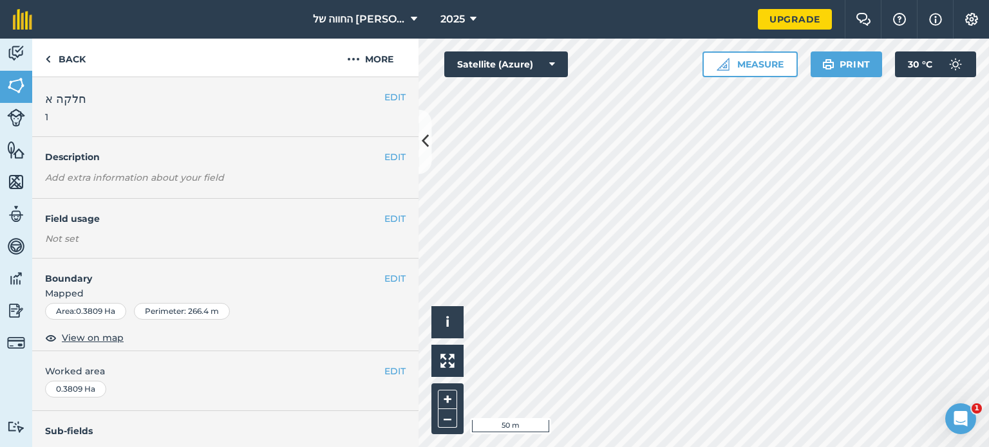
scroll to position [206, 0]
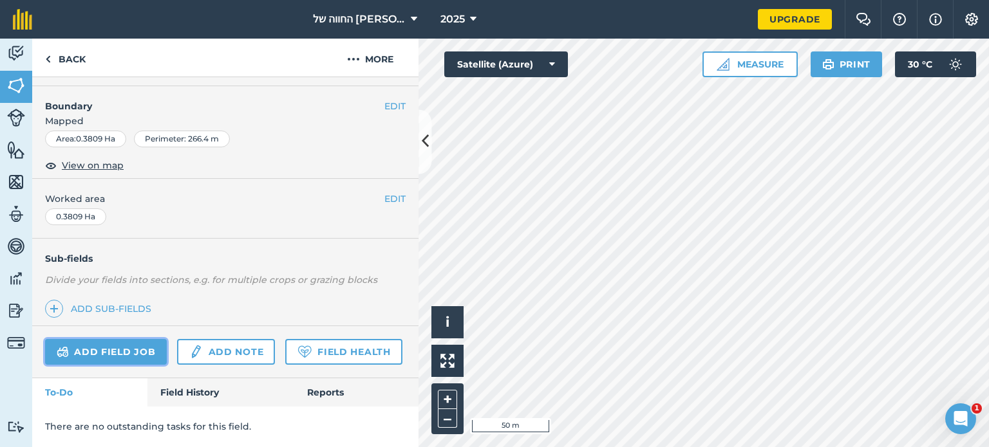
click at [129, 339] on link "Add field job" at bounding box center [106, 352] width 122 height 26
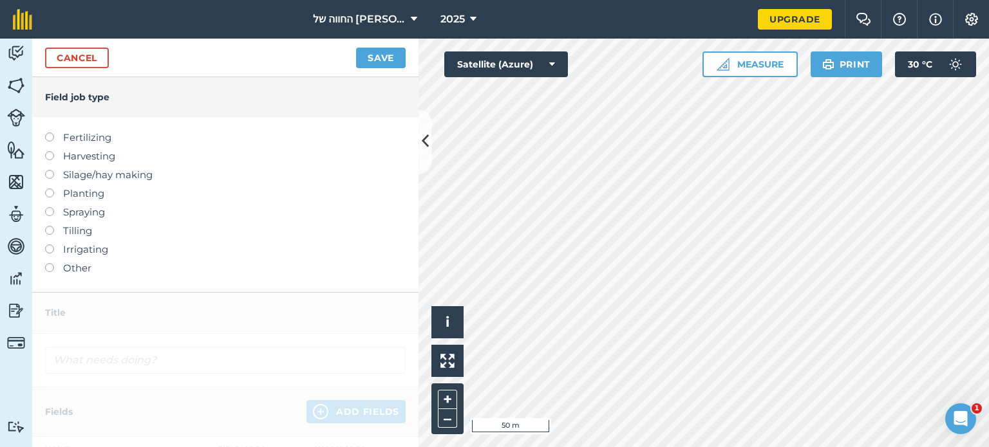
click at [47, 189] on label at bounding box center [54, 189] width 18 height 0
type input "Planting"
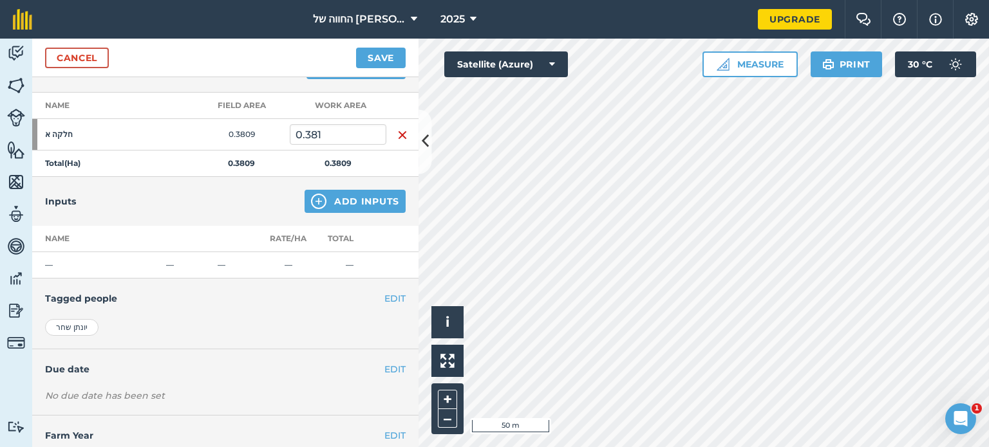
scroll to position [203, 0]
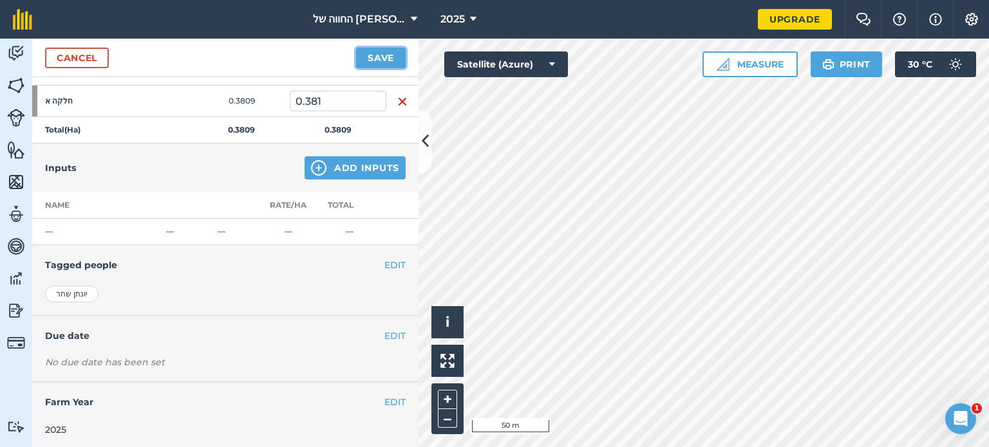
click at [371, 60] on button "Save" at bounding box center [381, 58] width 50 height 21
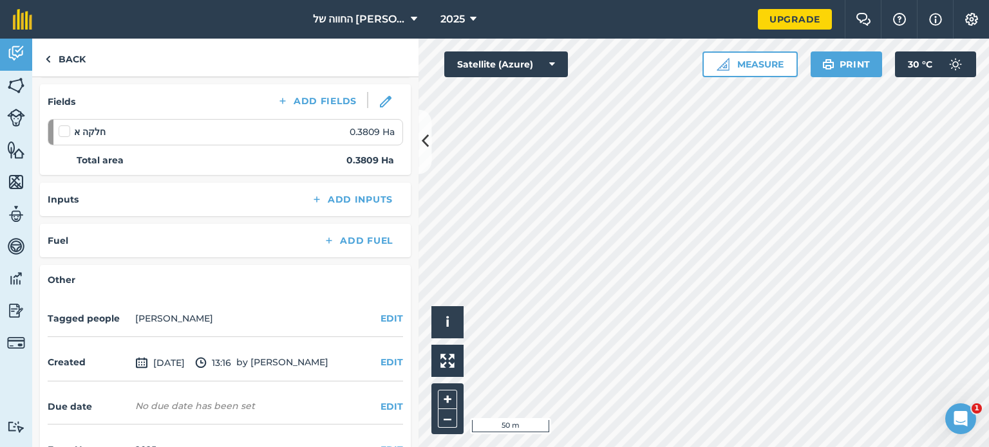
scroll to position [198, 0]
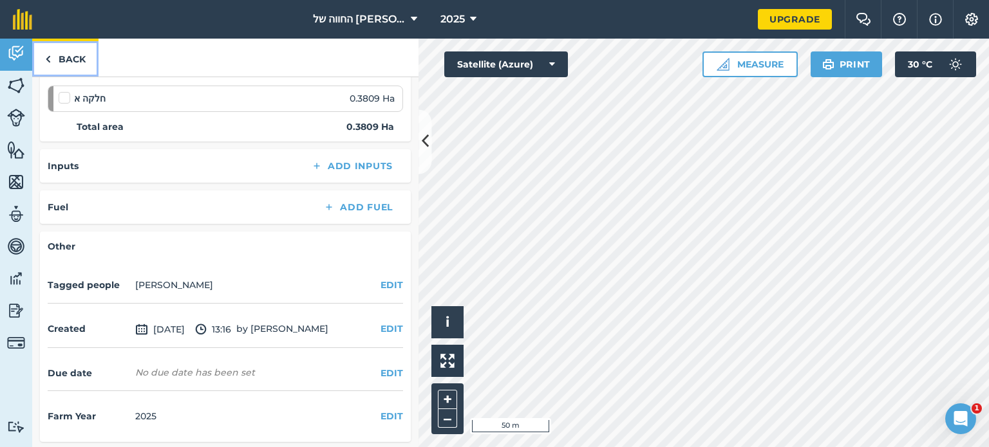
click at [48, 59] on img at bounding box center [48, 58] width 6 height 15
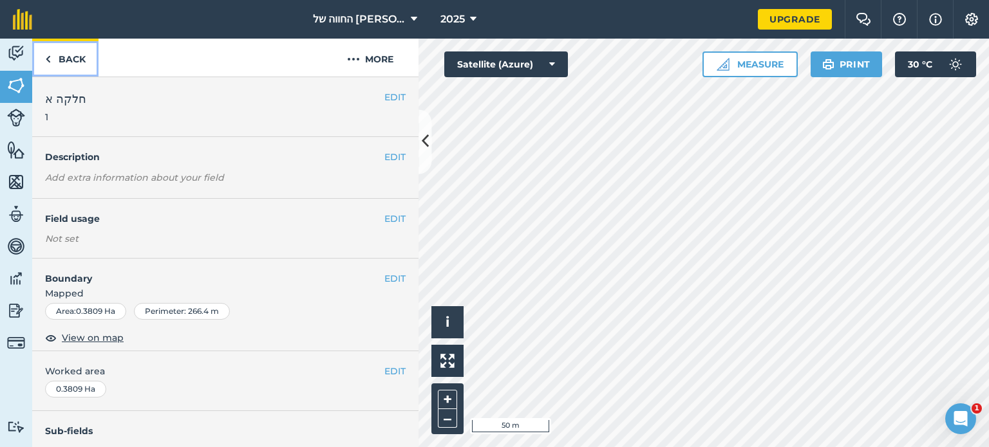
click at [47, 60] on img at bounding box center [48, 58] width 6 height 15
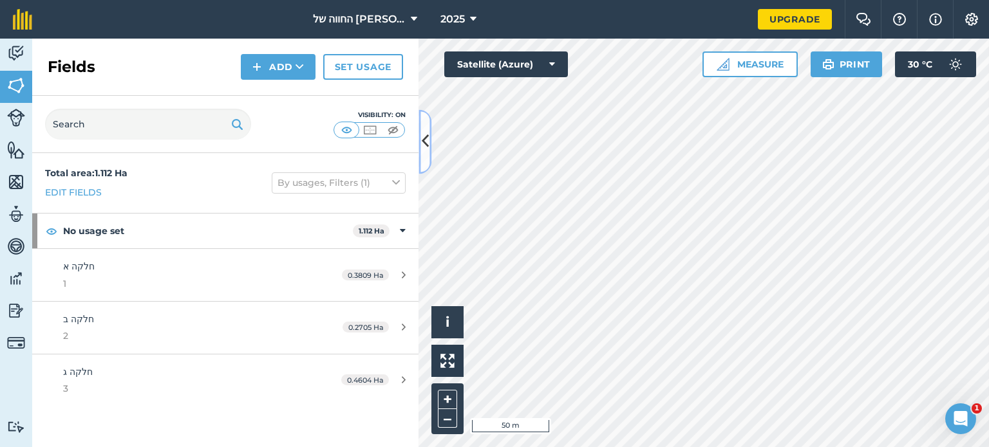
click at [428, 128] on button at bounding box center [424, 141] width 13 height 64
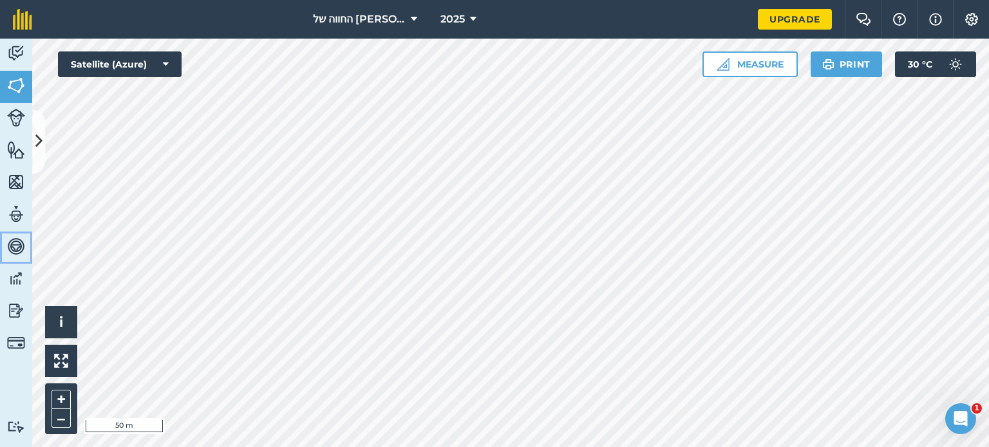
click at [16, 241] on img at bounding box center [16, 246] width 18 height 19
click at [17, 205] on img at bounding box center [16, 214] width 18 height 19
click at [14, 181] on img at bounding box center [16, 181] width 18 height 19
click at [21, 136] on link "Features" at bounding box center [16, 151] width 32 height 32
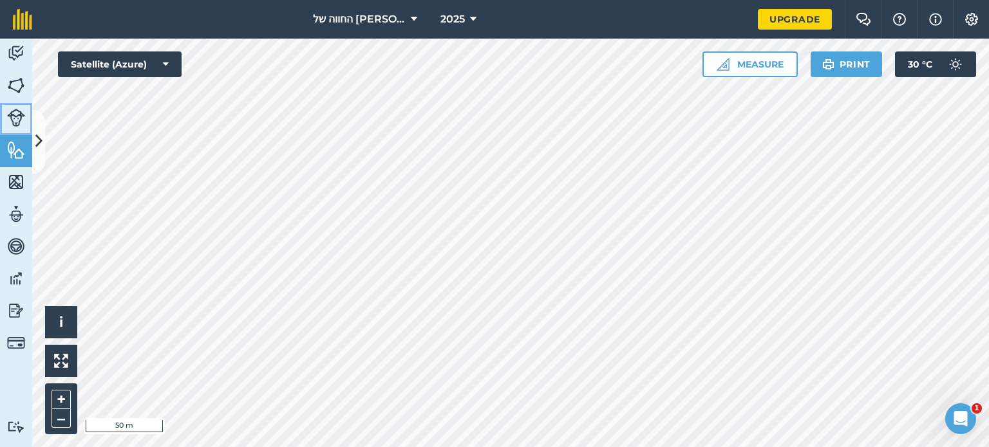
click at [19, 115] on img at bounding box center [16, 118] width 18 height 18
click at [121, 59] on button "Satellite (Azure)" at bounding box center [120, 64] width 124 height 26
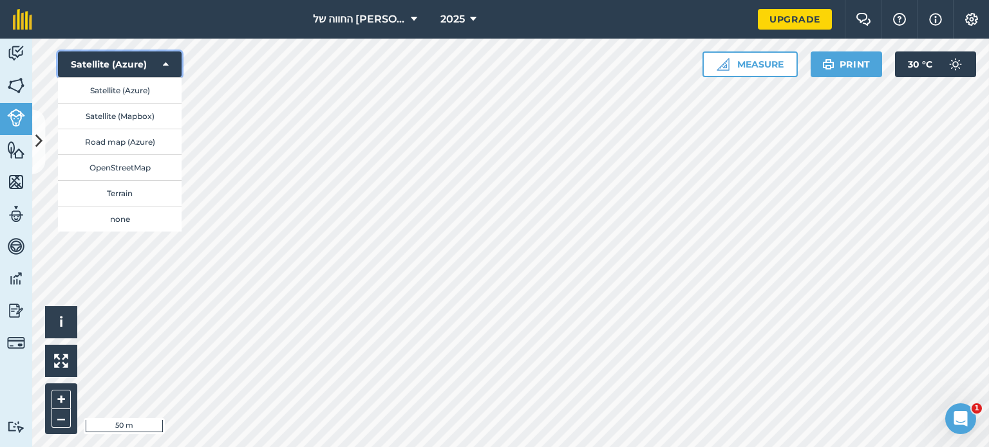
click at [133, 66] on button "Satellite (Azure)" at bounding box center [120, 64] width 124 height 26
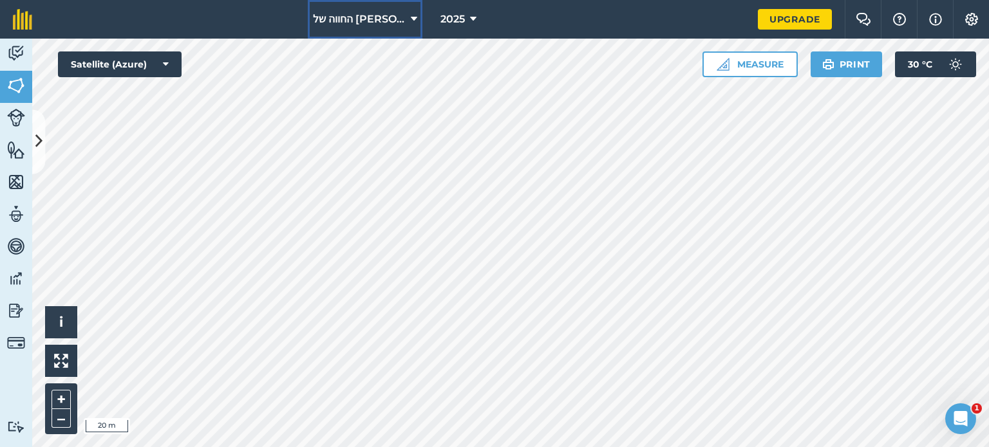
click at [383, 16] on span "החווה של [PERSON_NAME]" at bounding box center [359, 19] width 93 height 15
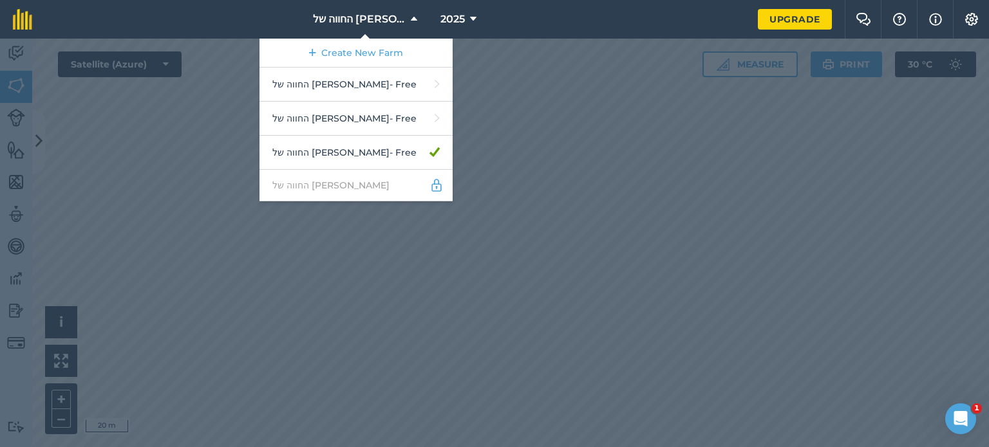
click at [413, 218] on div at bounding box center [494, 243] width 989 height 409
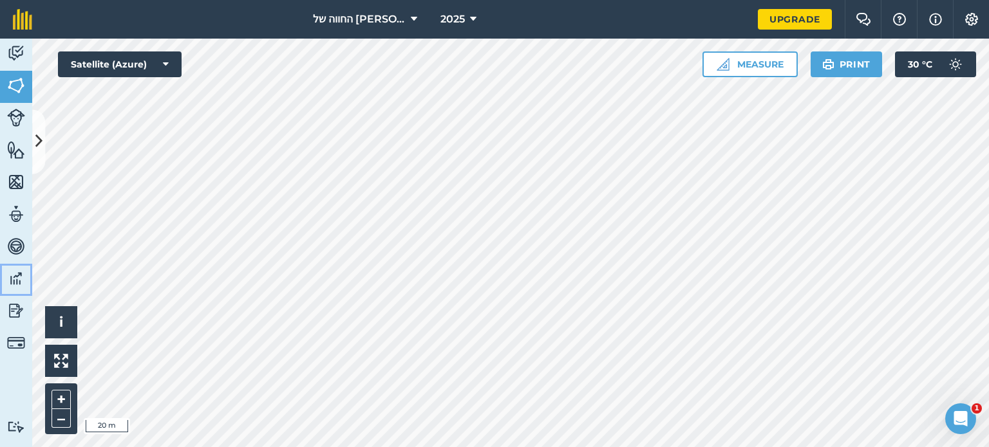
click at [10, 277] on img at bounding box center [16, 278] width 18 height 19
click at [10, 237] on img at bounding box center [16, 246] width 18 height 19
click at [10, 217] on img at bounding box center [16, 214] width 18 height 19
select select "MEMBER"
click at [43, 125] on button at bounding box center [38, 141] width 13 height 64
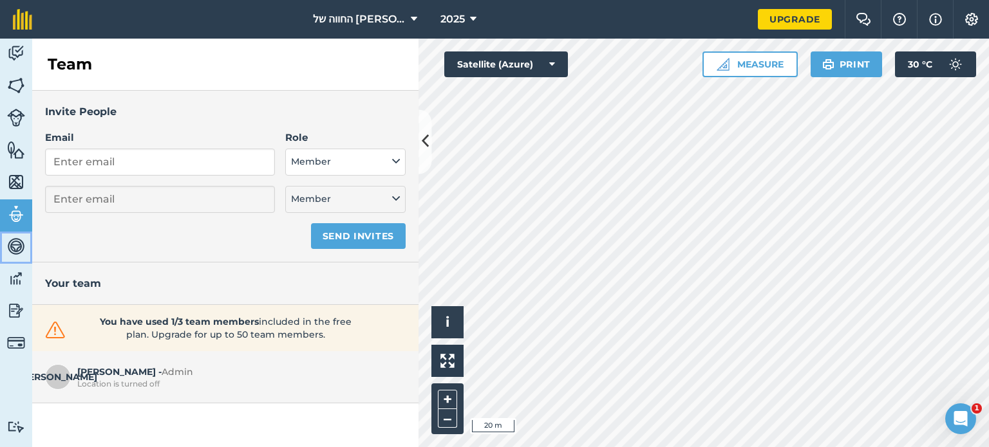
click at [11, 244] on img at bounding box center [16, 246] width 18 height 19
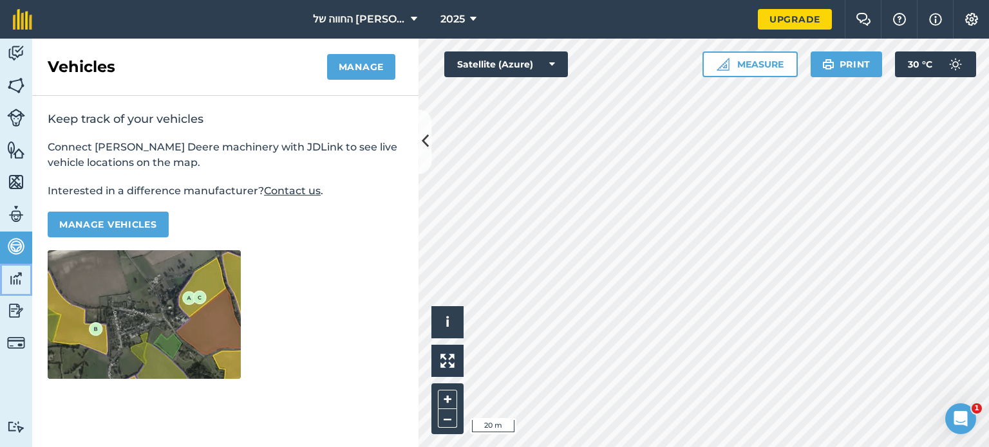
click at [13, 274] on img at bounding box center [16, 278] width 18 height 19
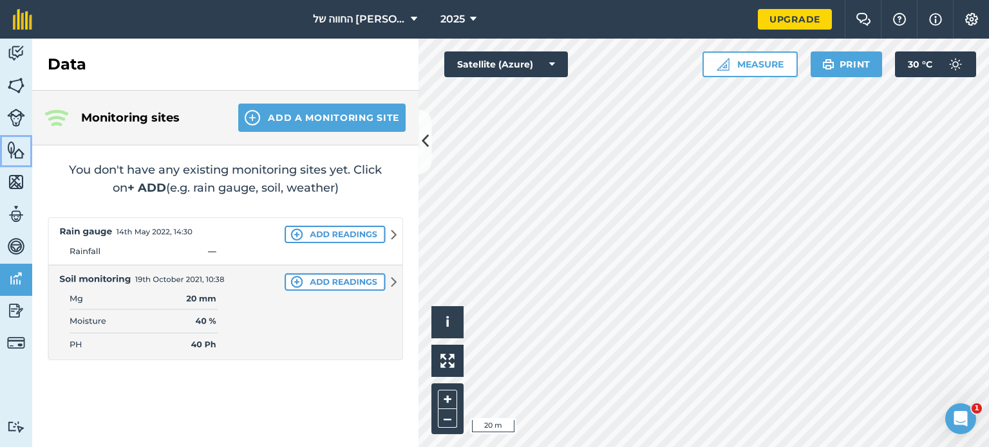
click at [8, 154] on img at bounding box center [16, 149] width 18 height 19
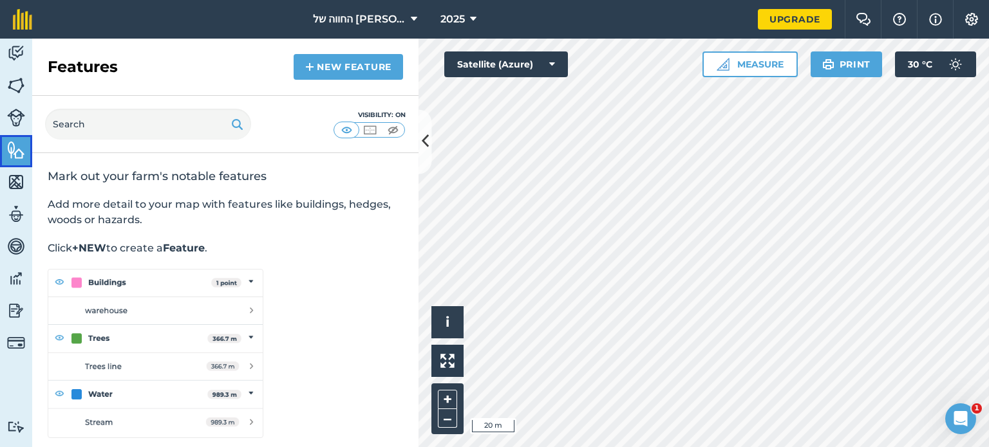
scroll to position [6, 0]
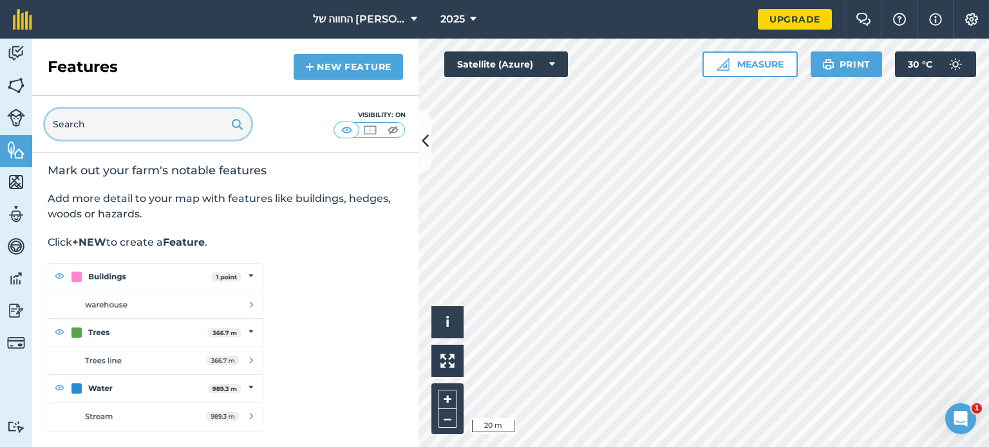
click at [102, 129] on input "text" at bounding box center [148, 124] width 206 height 31
type input "כ"
type input "g"
type input "f"
type input "planting"
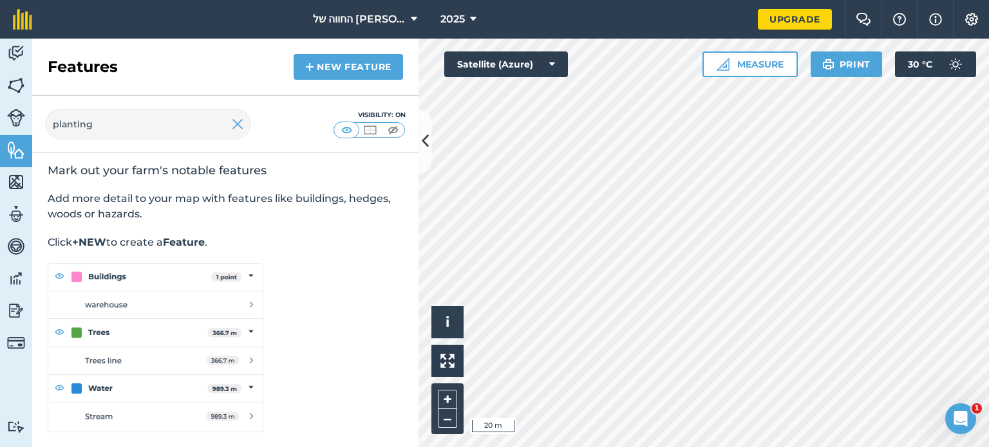
click at [336, 224] on div "Mark out your farm's notable features Add more detail to your map with features…" at bounding box center [225, 297] width 386 height 301
click at [334, 74] on link "New feature" at bounding box center [347, 67] width 109 height 26
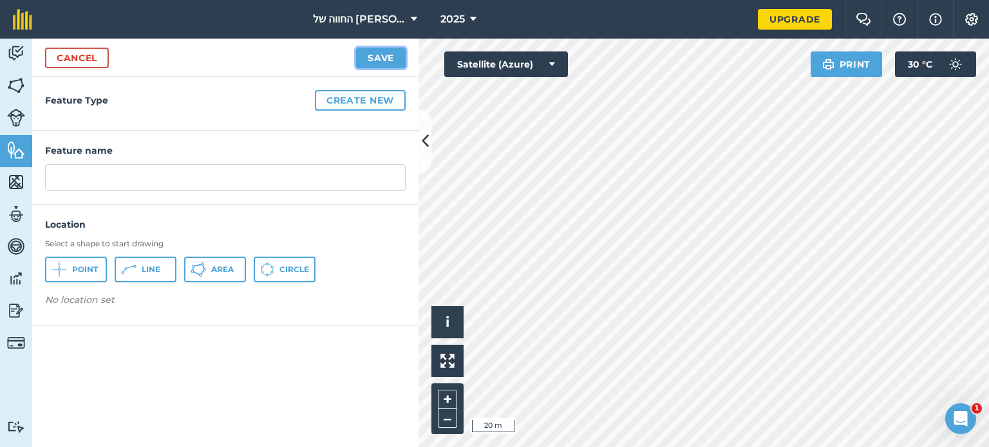
click at [384, 55] on button "Save" at bounding box center [381, 58] width 50 height 21
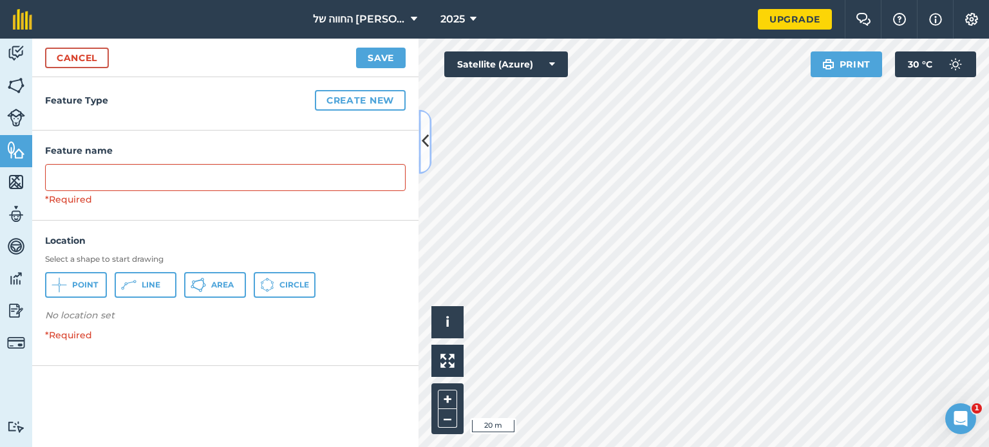
click at [429, 135] on button at bounding box center [424, 141] width 13 height 64
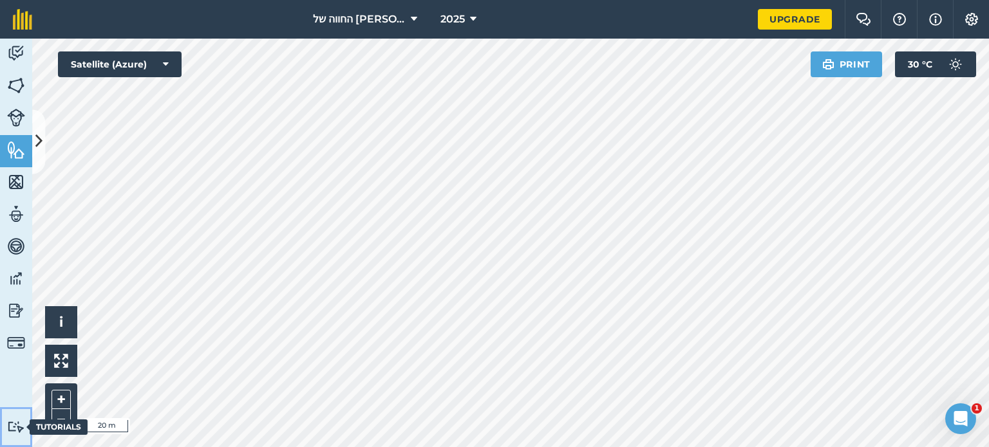
click at [10, 423] on img at bounding box center [16, 427] width 18 height 12
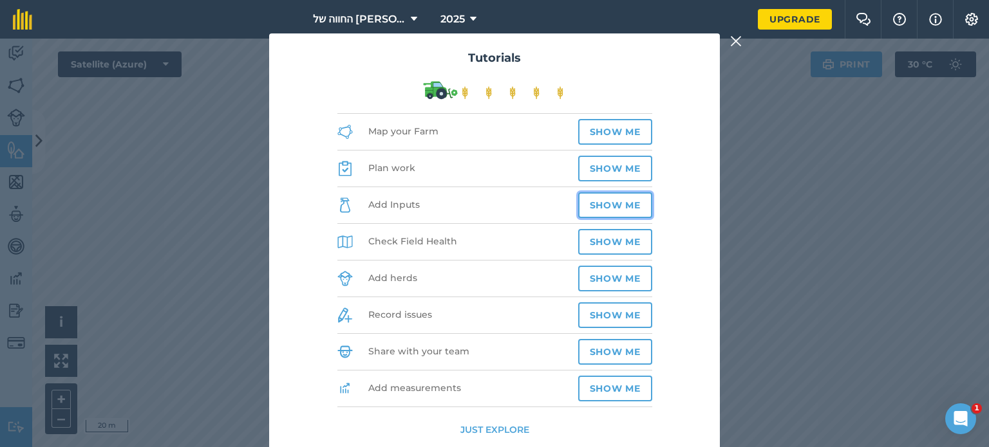
click at [588, 218] on button "Show me" at bounding box center [615, 205] width 74 height 26
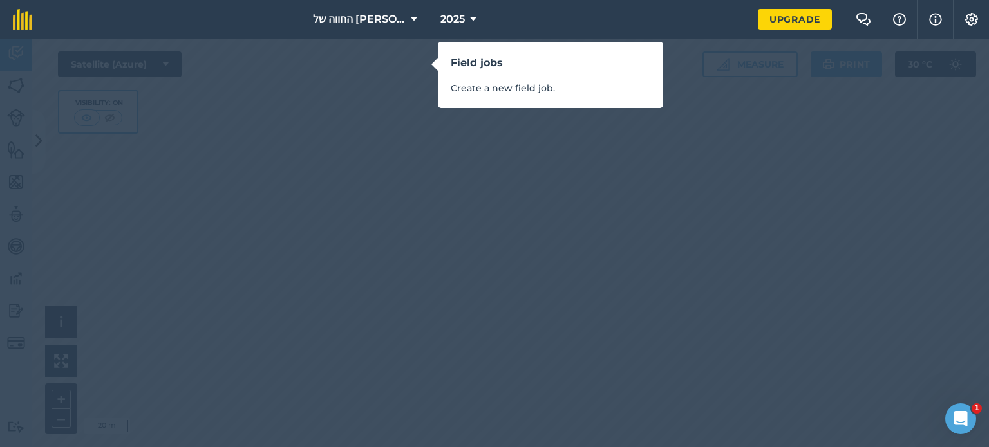
click at [487, 89] on p "Create a new field job." at bounding box center [551, 88] width 200 height 14
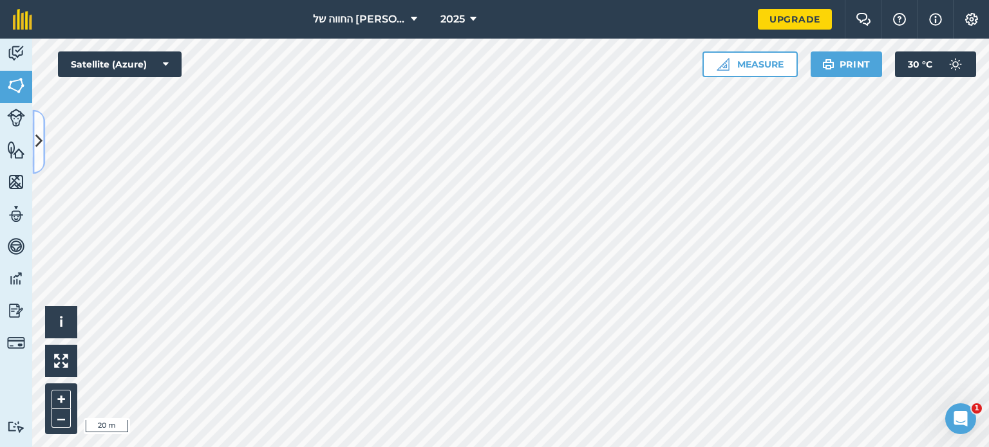
click at [43, 131] on button at bounding box center [38, 141] width 13 height 64
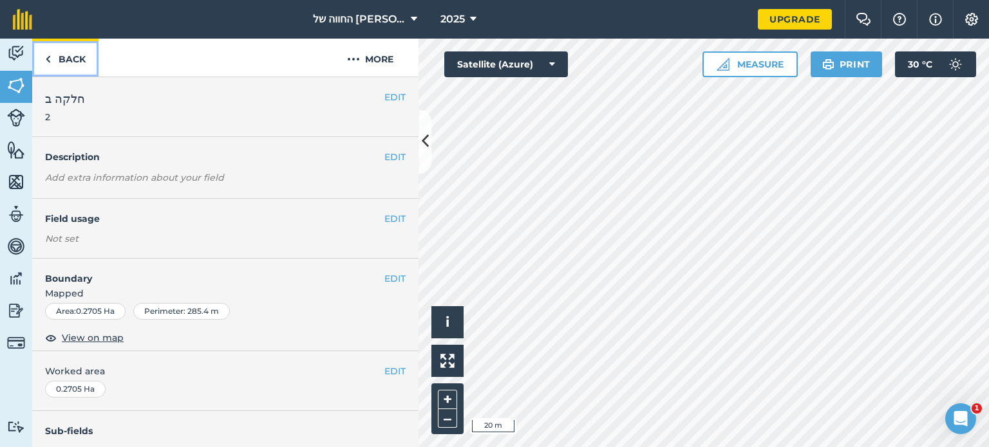
click at [70, 53] on link "Back" at bounding box center [65, 58] width 66 height 38
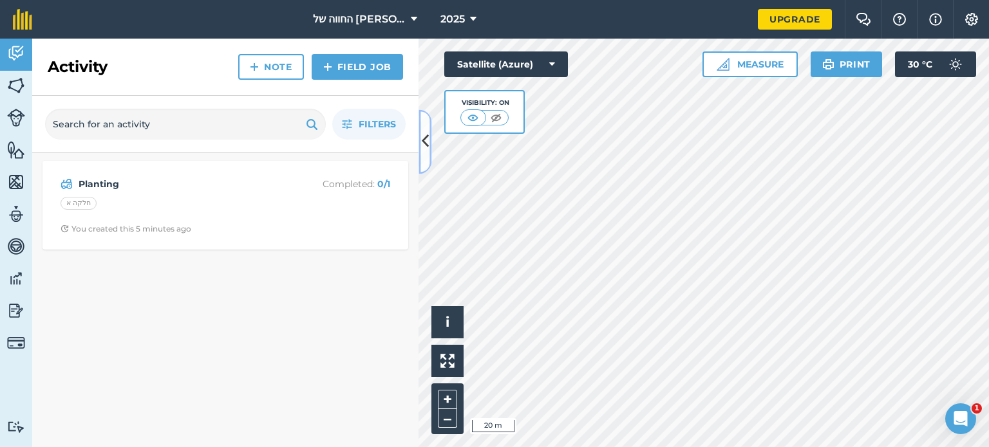
click at [423, 138] on icon at bounding box center [425, 142] width 7 height 23
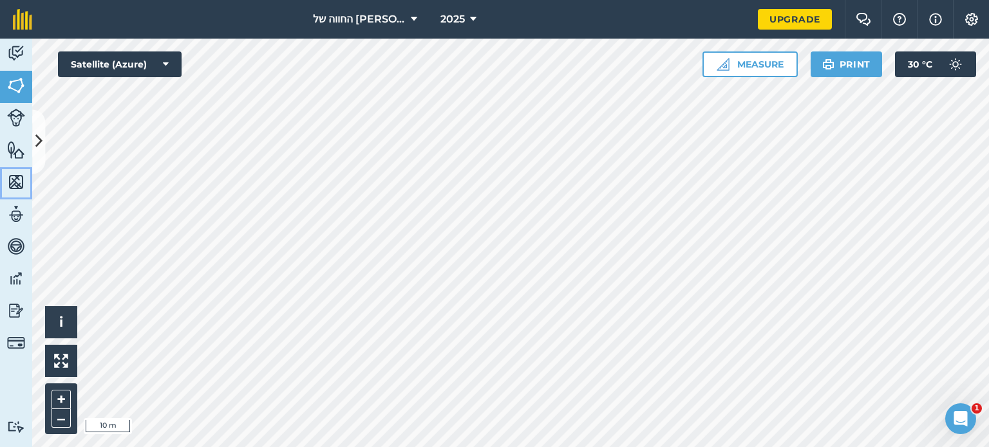
click at [13, 178] on img at bounding box center [16, 181] width 18 height 19
click at [44, 140] on button at bounding box center [38, 141] width 13 height 64
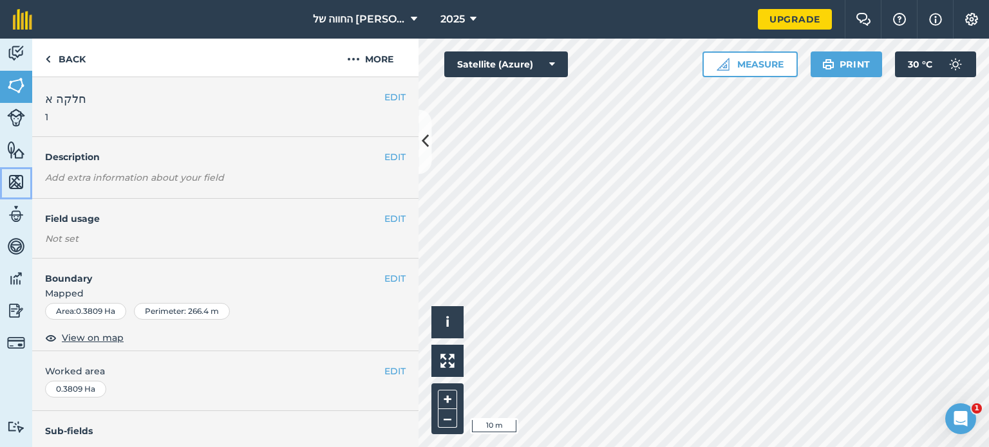
click at [1, 187] on link "Maps" at bounding box center [16, 183] width 32 height 32
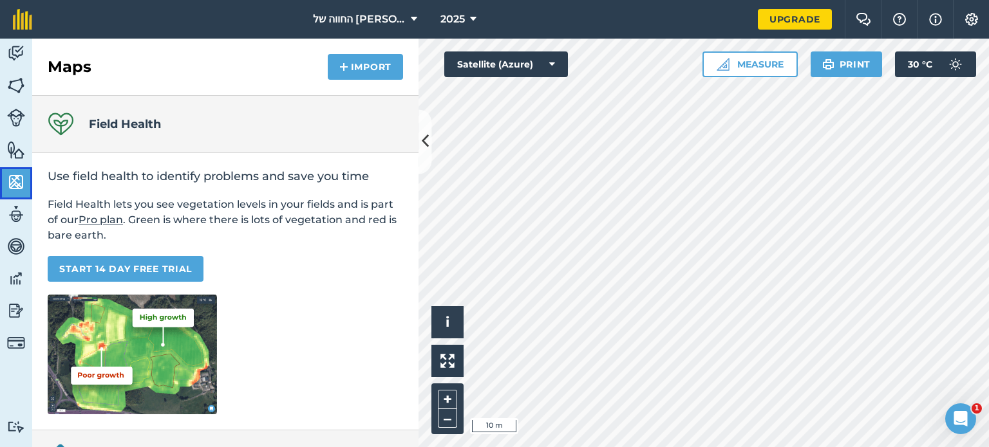
scroll to position [242, 0]
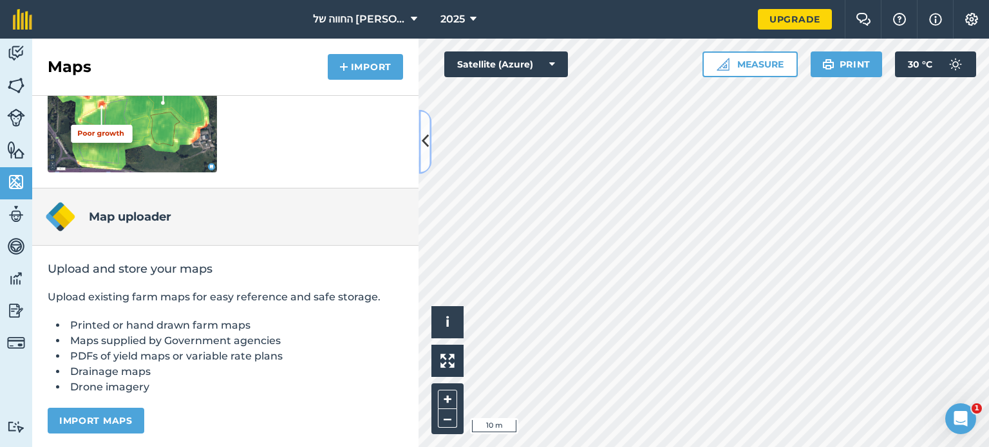
click at [420, 154] on button at bounding box center [424, 141] width 13 height 64
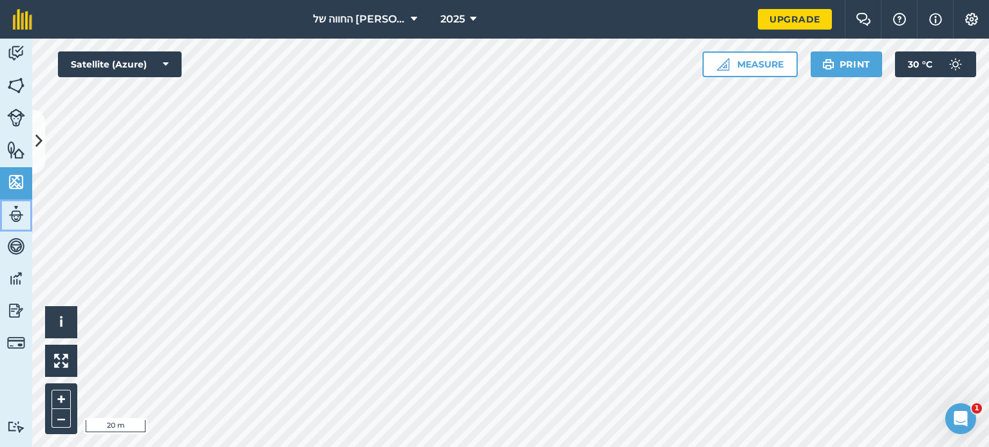
click at [18, 205] on img at bounding box center [16, 214] width 18 height 19
select select "MEMBER"
click at [39, 145] on icon at bounding box center [38, 142] width 7 height 23
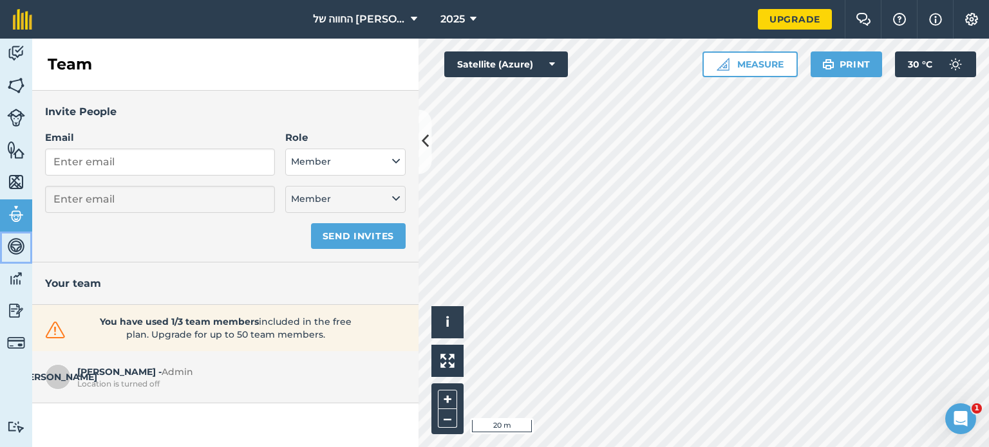
click at [15, 254] on img at bounding box center [16, 246] width 18 height 19
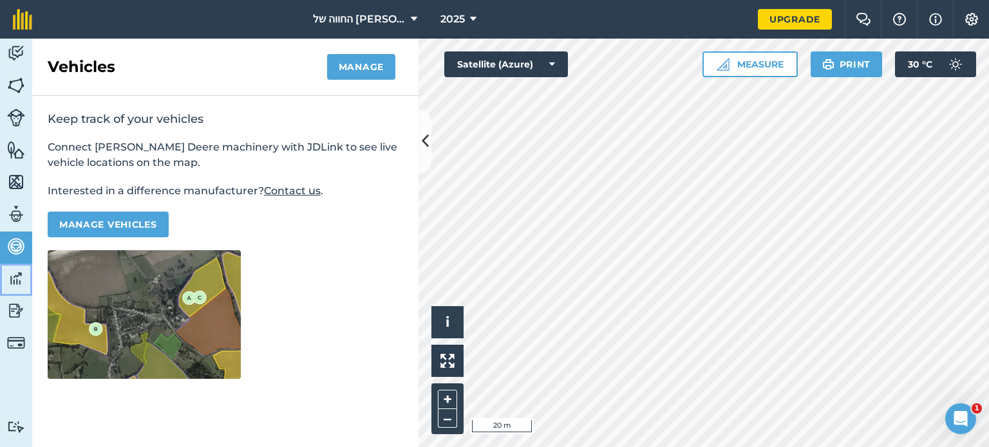
click at [8, 280] on img at bounding box center [16, 278] width 18 height 19
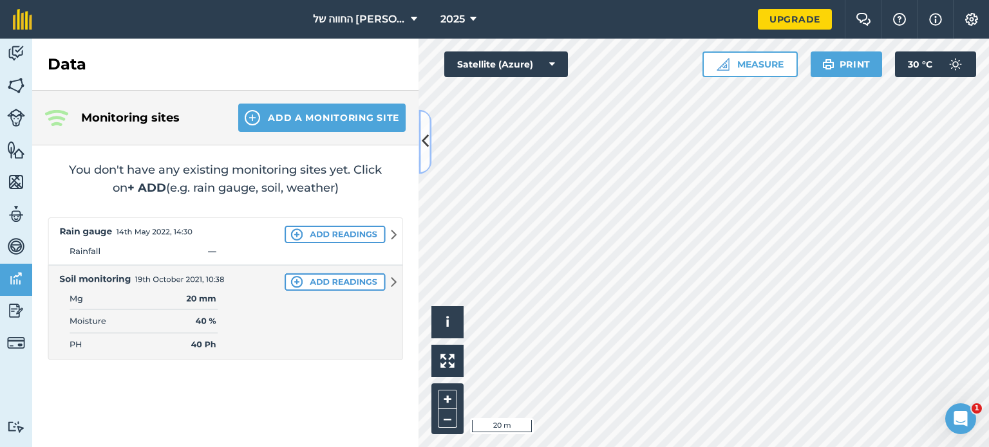
click at [423, 144] on icon at bounding box center [425, 142] width 7 height 23
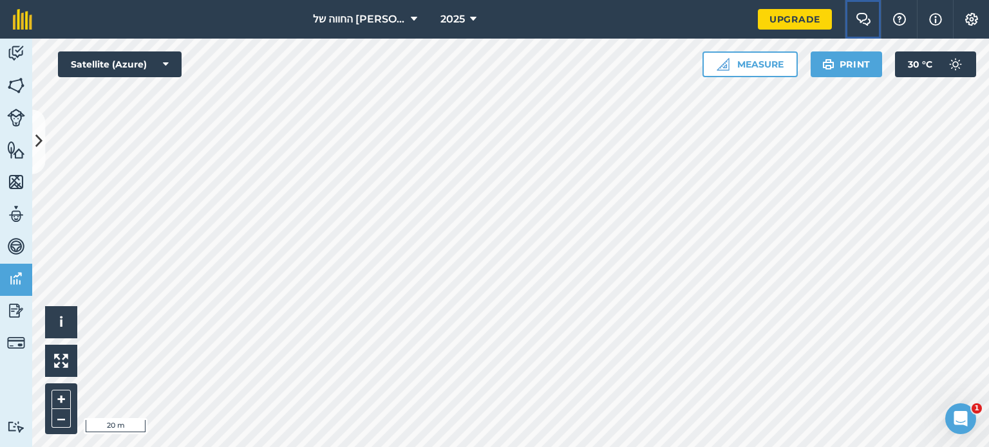
click at [856, 20] on img at bounding box center [862, 19] width 15 height 13
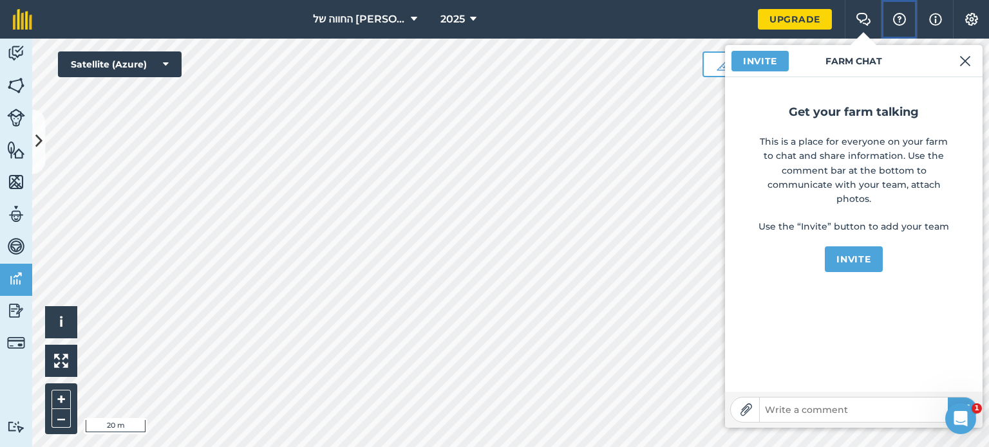
click at [896, 21] on img at bounding box center [898, 19] width 15 height 13
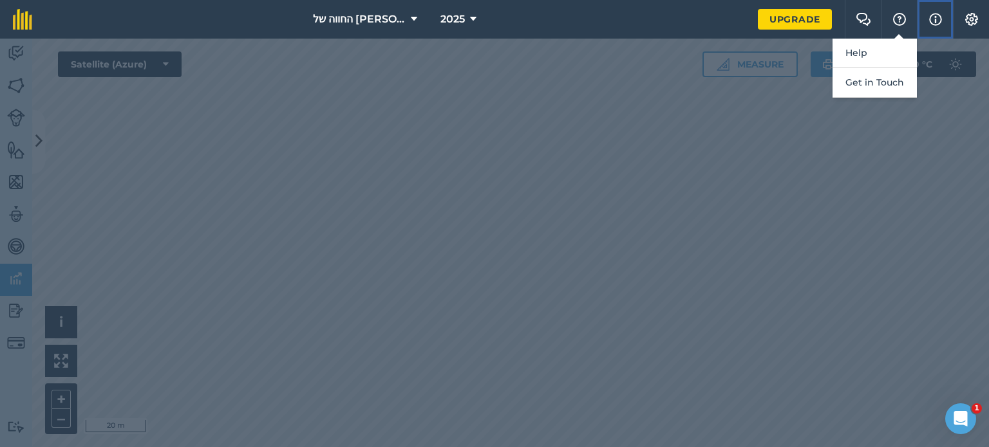
click at [941, 32] on button "Info" at bounding box center [934, 19] width 36 height 39
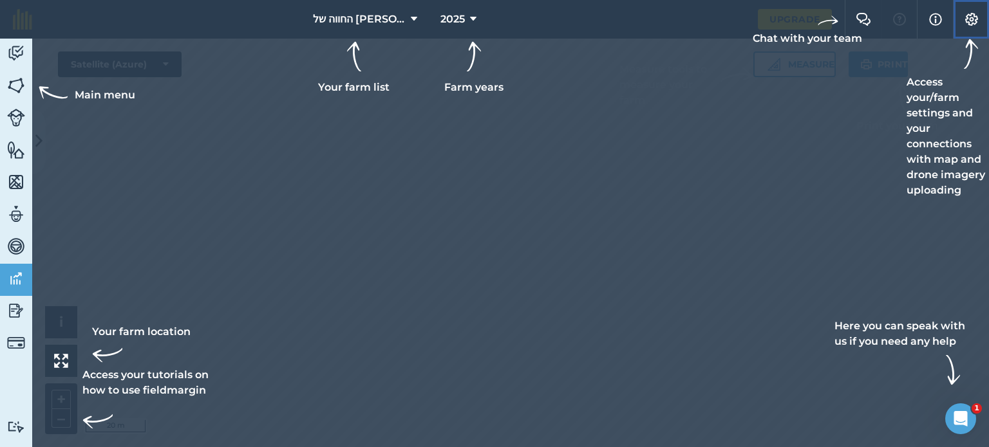
click at [974, 33] on button "Settings" at bounding box center [970, 19] width 36 height 39
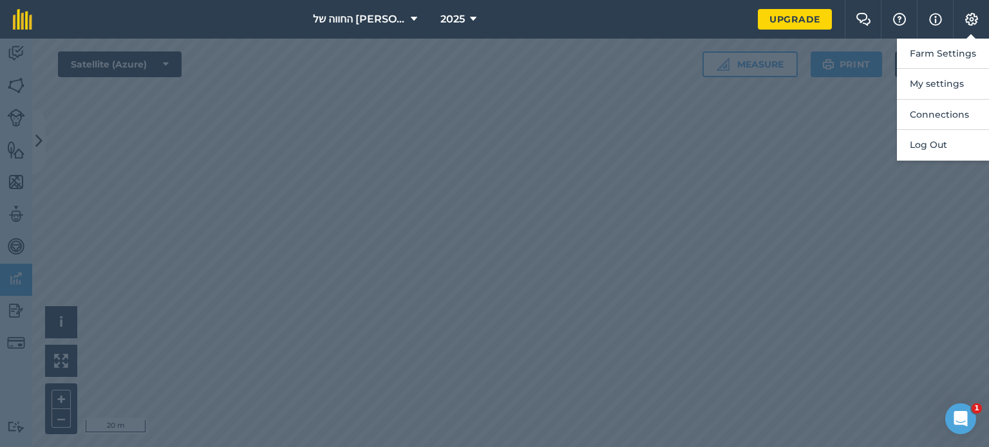
click at [810, 112] on div at bounding box center [494, 243] width 989 height 409
